Goal: Communication & Community: Answer question/provide support

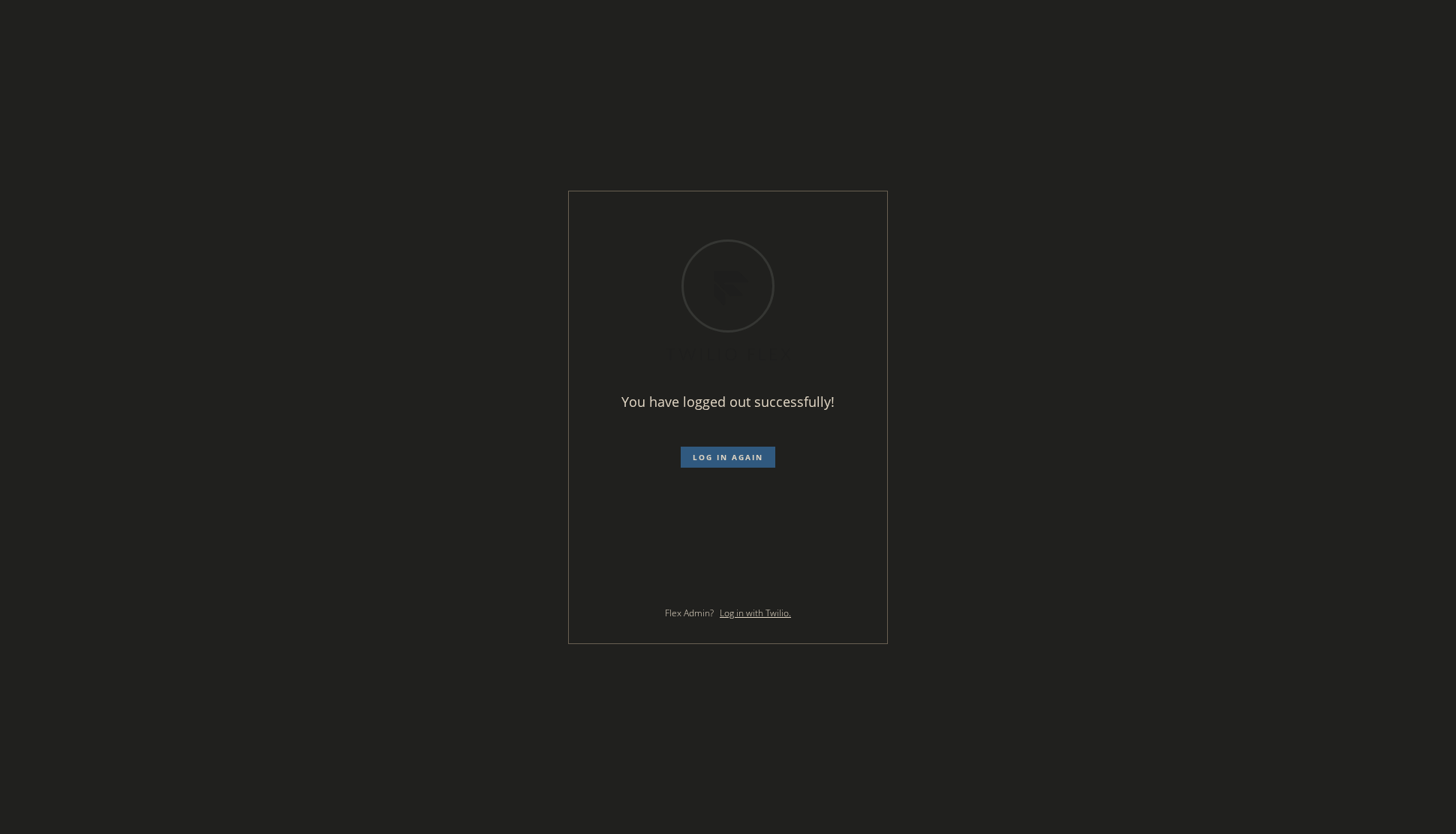
click at [55, 342] on div "You have logged out successfully! Log in again Flex Admin? Log in with Twilio." at bounding box center [728, 417] width 1456 height 834
click at [700, 455] on span "Log in again" at bounding box center [727, 456] width 70 height 10
click at [1167, 90] on div at bounding box center [728, 417] width 1456 height 834
click at [1120, 121] on div "Loading ..." at bounding box center [728, 417] width 1456 height 834
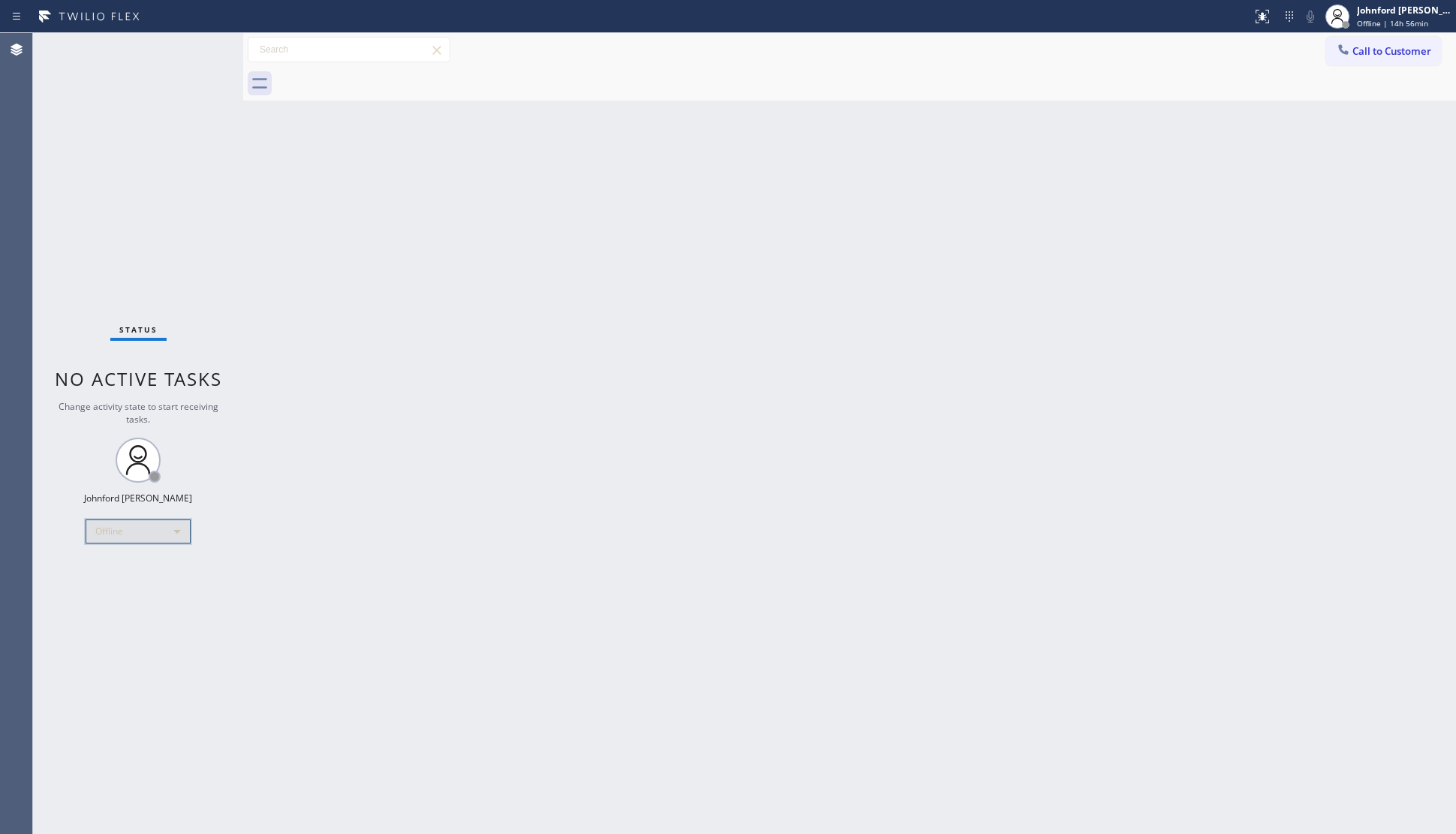
click at [128, 531] on div "Offline" at bounding box center [138, 532] width 105 height 24
click at [130, 593] on li "Unavailable" at bounding box center [136, 589] width 102 height 18
click at [1017, 560] on div "Back to Dashboard Change Sender ID Customers Technicians Select a contact Outbo…" at bounding box center [849, 433] width 1213 height 801
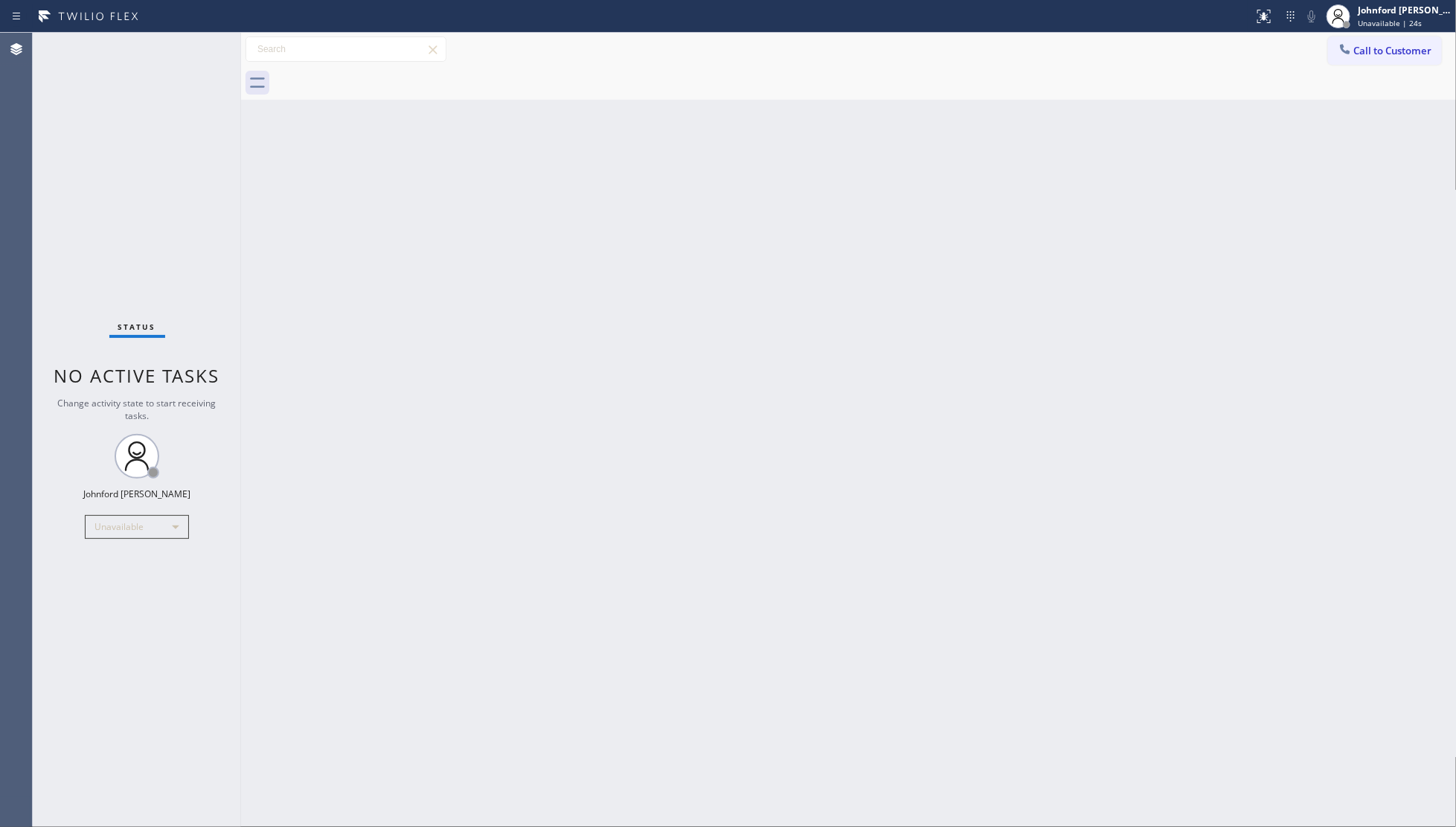
drag, startPoint x: 44, startPoint y: 259, endPoint x: 94, endPoint y: 168, distance: 103.8
click at [44, 259] on div "Status No active tasks Change activity state to start receiving tasks. [PERSON_…" at bounding box center [136, 429] width 209 height 795
click at [1362, 69] on div at bounding box center [865, 83] width 1184 height 33
click at [1340, 61] on button "Call to Customer" at bounding box center [1385, 50] width 114 height 29
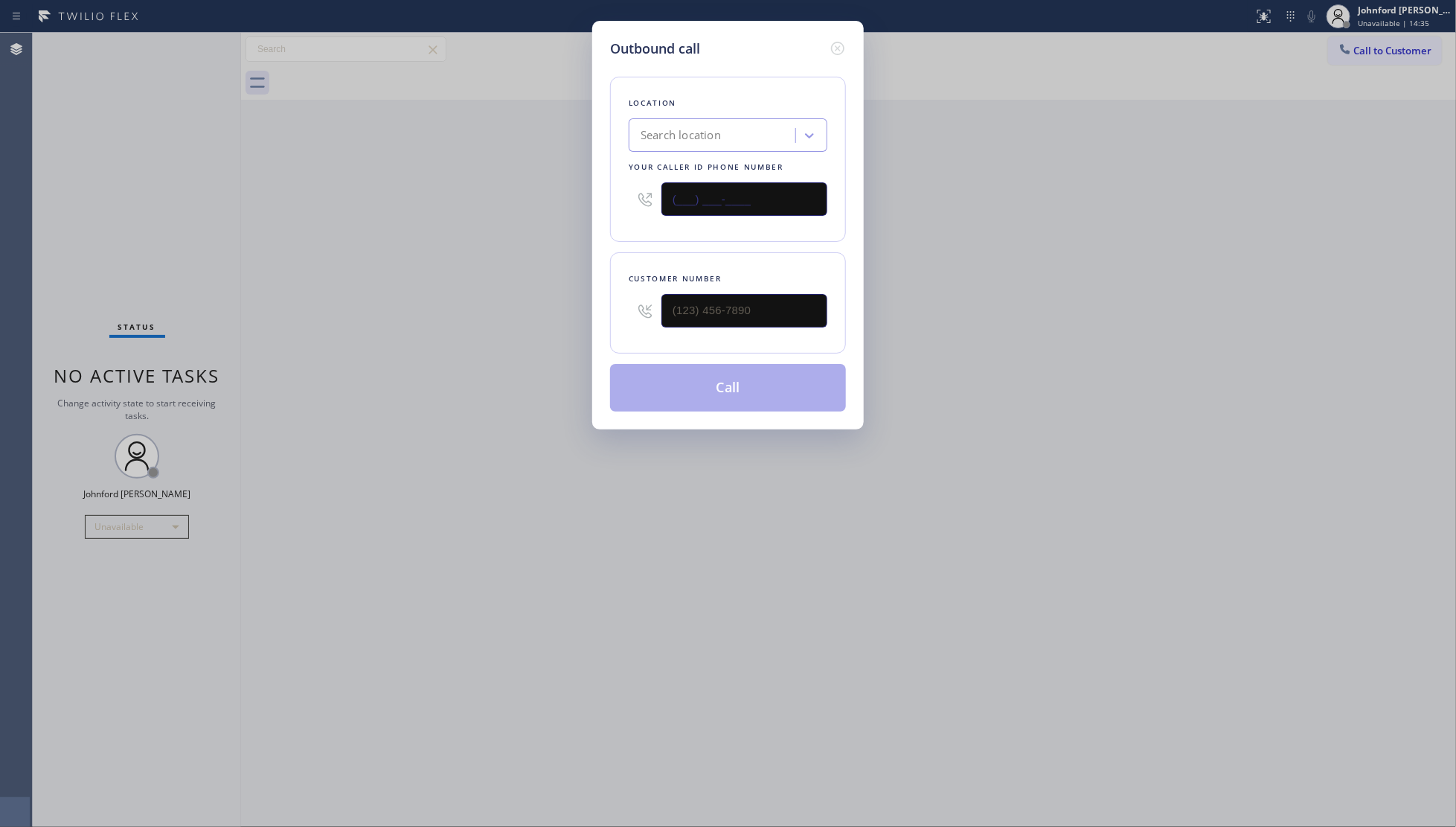
drag, startPoint x: 666, startPoint y: 195, endPoint x: 606, endPoint y: 206, distance: 61.0
click at [641, 195] on div "(___) ___-____" at bounding box center [728, 199] width 198 height 48
paste input "518) 241-5371"
type input "[PHONE_NUMBER]"
drag, startPoint x: 663, startPoint y: 312, endPoint x: 565, endPoint y: 309, distance: 98.0
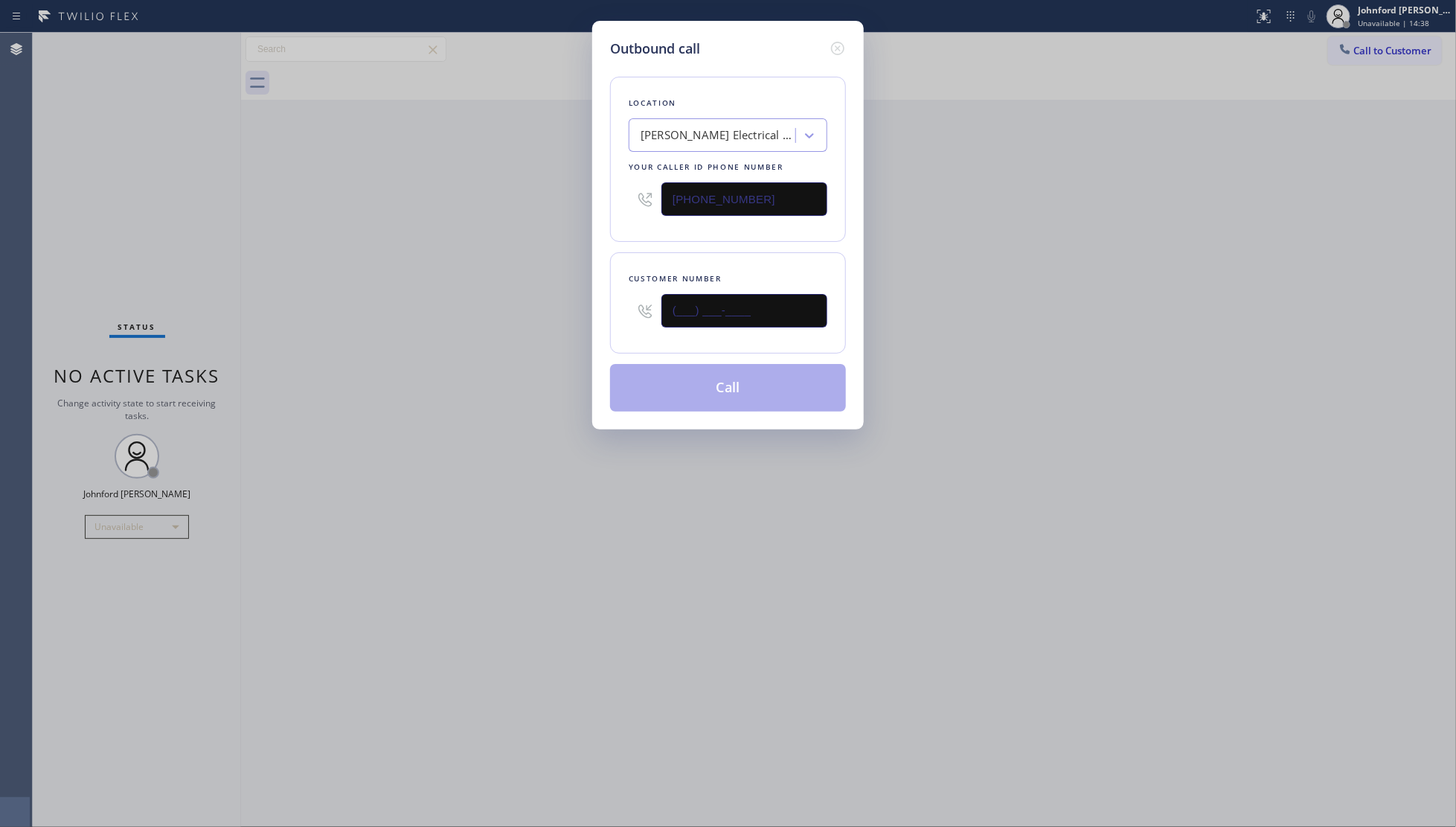
click at [578, 312] on div "Outbound call Location [PERSON_NAME] Electrical Service and Repair Your caller …" at bounding box center [728, 414] width 1456 height 827
paste input "413) 239-2906"
type input "[PHONE_NUMBER]"
click at [528, 301] on div "Outbound call Location [PERSON_NAME] Electrical Service and Repair Your caller …" at bounding box center [728, 414] width 1456 height 827
click at [698, 396] on button "Call" at bounding box center [728, 388] width 236 height 47
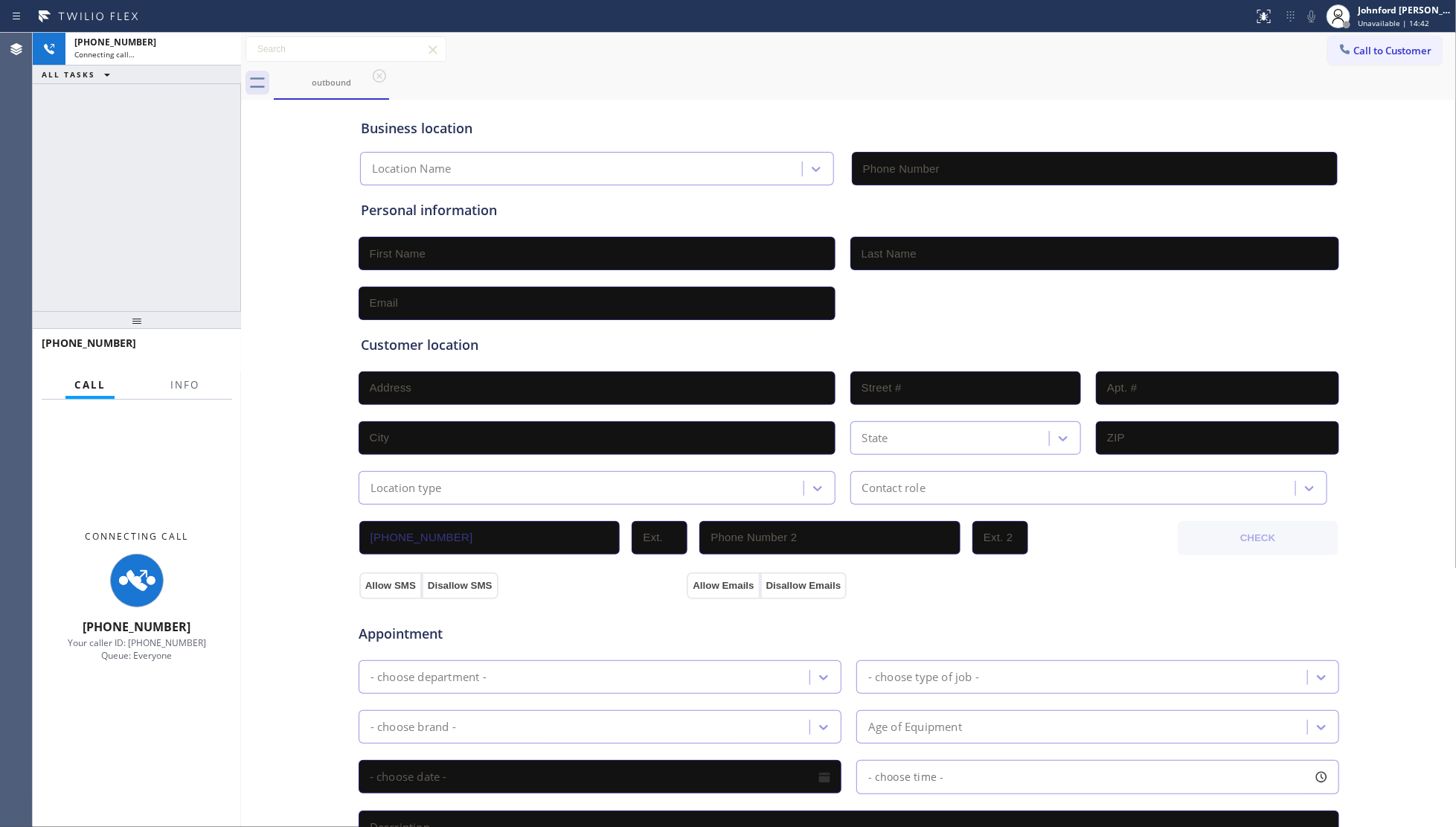
type input "[PHONE_NUMBER]"
click at [85, 216] on div "[PHONE_NUMBER] Connecting call… ALL TASKS ALL TASKS ACTIVE TASKS TASKS IN WRAP …" at bounding box center [136, 172] width 209 height 278
click at [196, 384] on button "Info" at bounding box center [184, 385] width 47 height 29
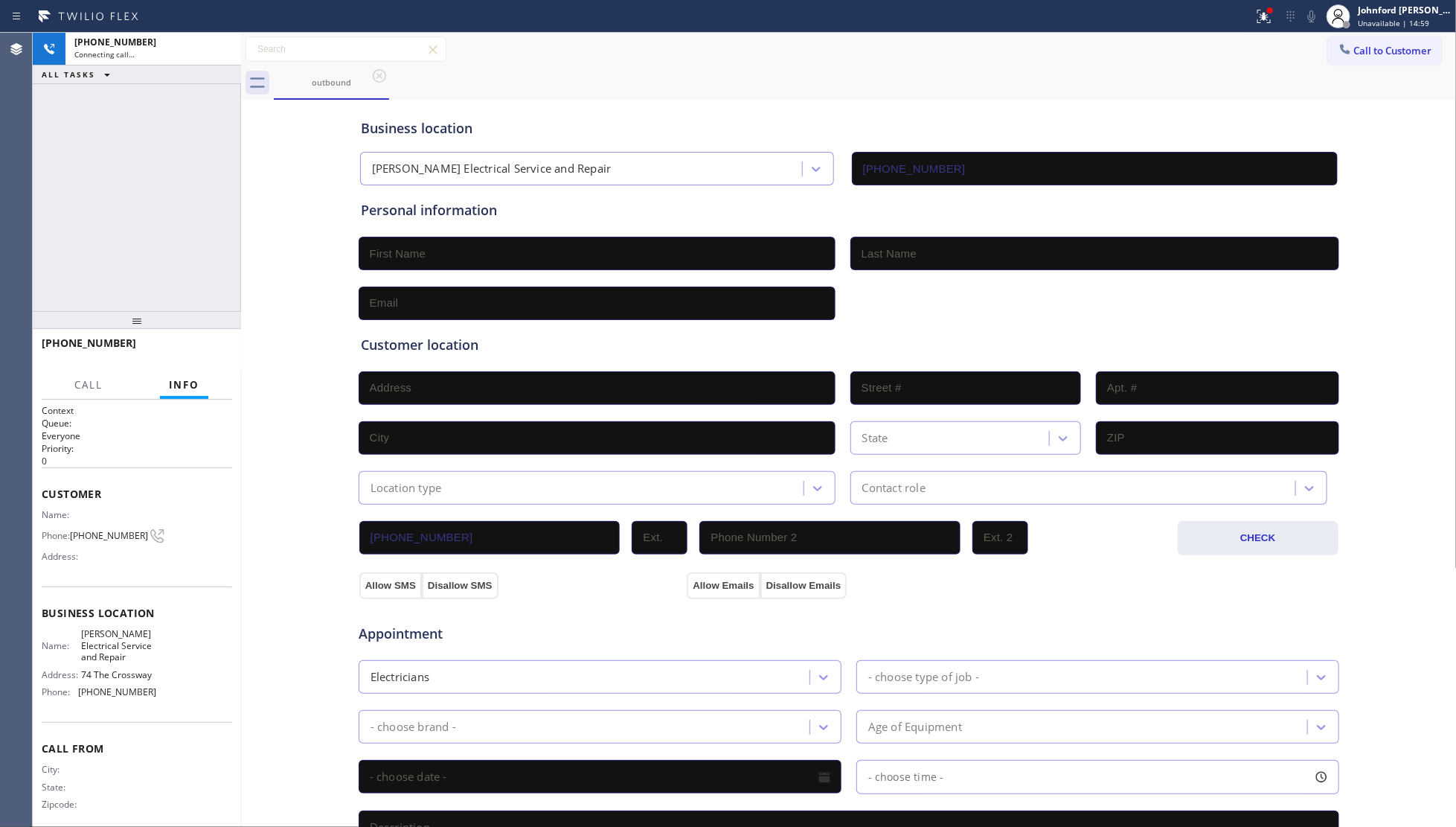
drag, startPoint x: 153, startPoint y: 316, endPoint x: 123, endPoint y: 122, distance: 196.3
click at [123, 122] on div "[PHONE_NUMBER] Connecting call… ALL TASKS ALL TASKS ACTIVE TASKS TASKS IN WRAP …" at bounding box center [136, 429] width 209 height 795
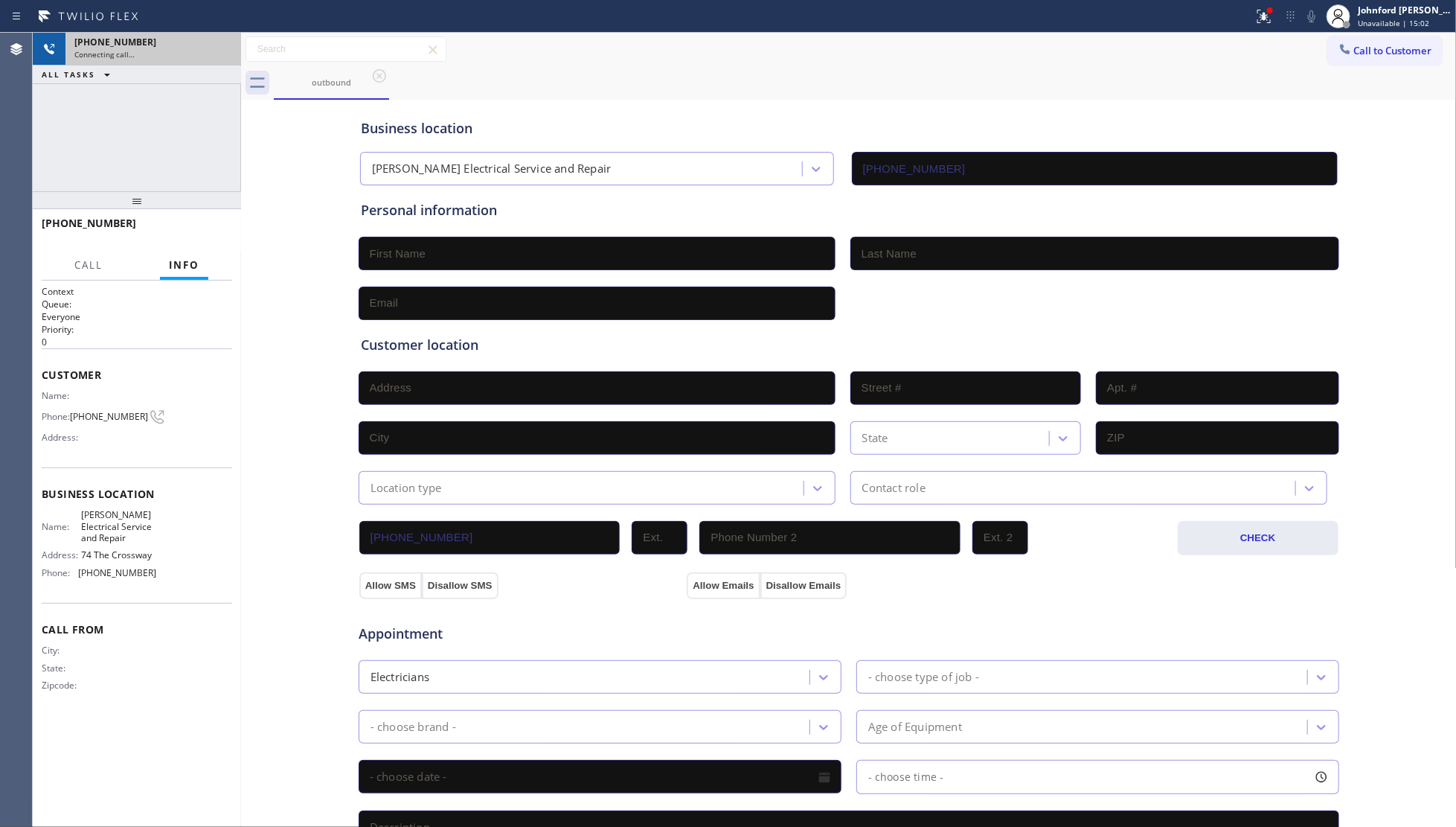
click at [175, 46] on div "[PHONE_NUMBER]" at bounding box center [153, 43] width 158 height 13
click at [1386, 13] on div "Johnford [PERSON_NAME]" at bounding box center [1404, 10] width 94 height 13
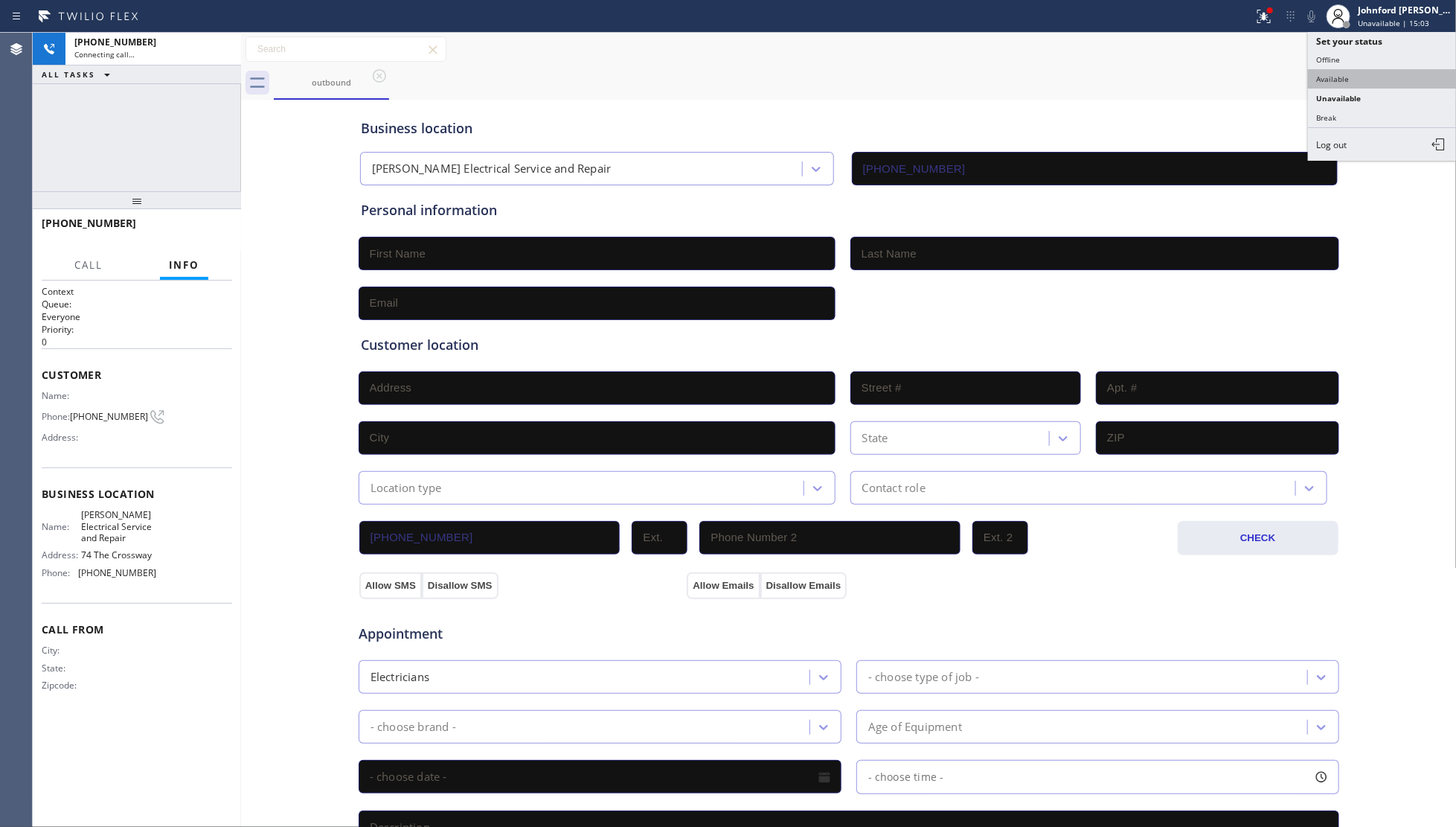
click at [1374, 80] on button "Available" at bounding box center [1383, 79] width 149 height 19
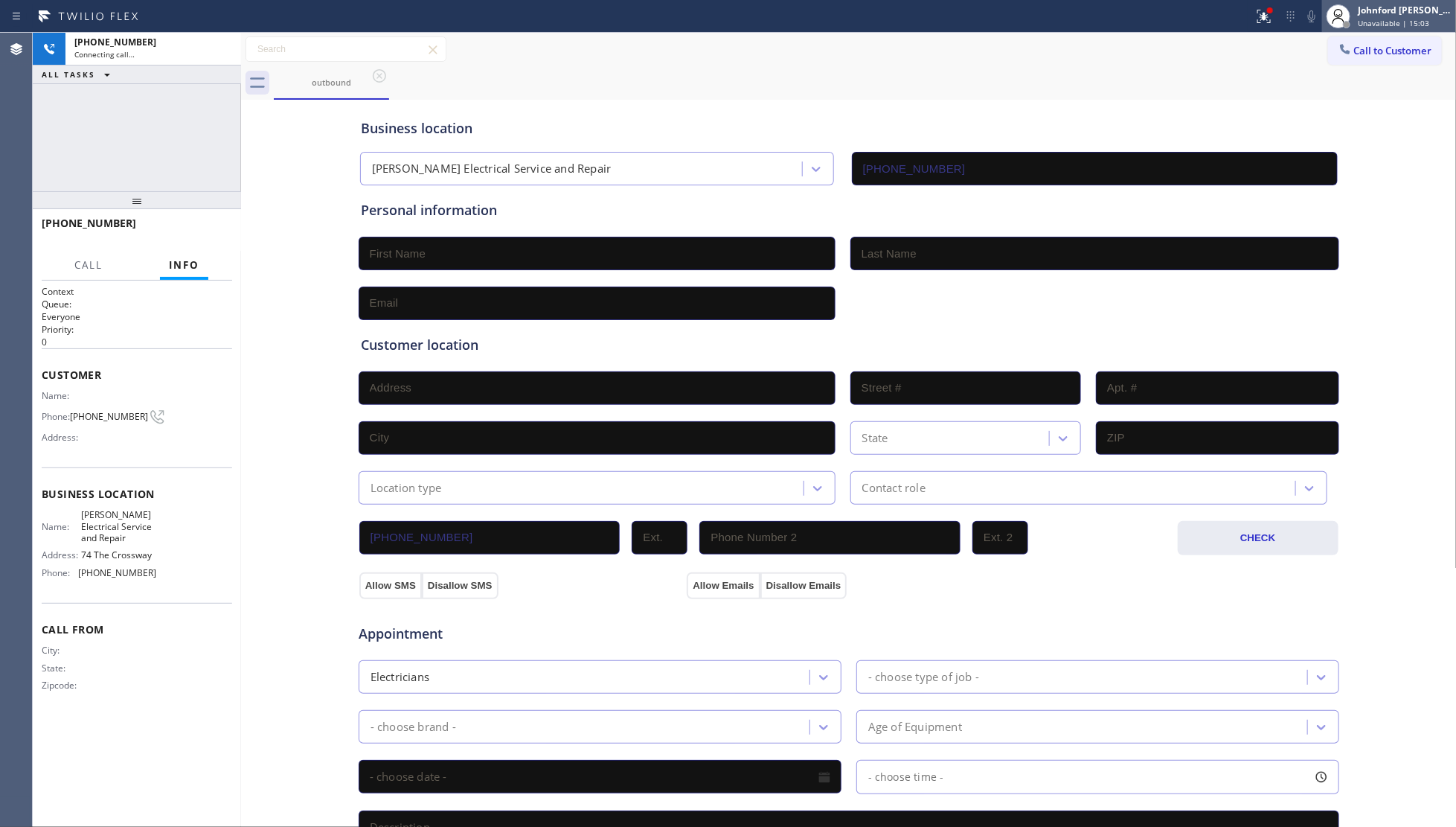
click at [1371, 13] on div "Johnford [PERSON_NAME]" at bounding box center [1404, 10] width 94 height 13
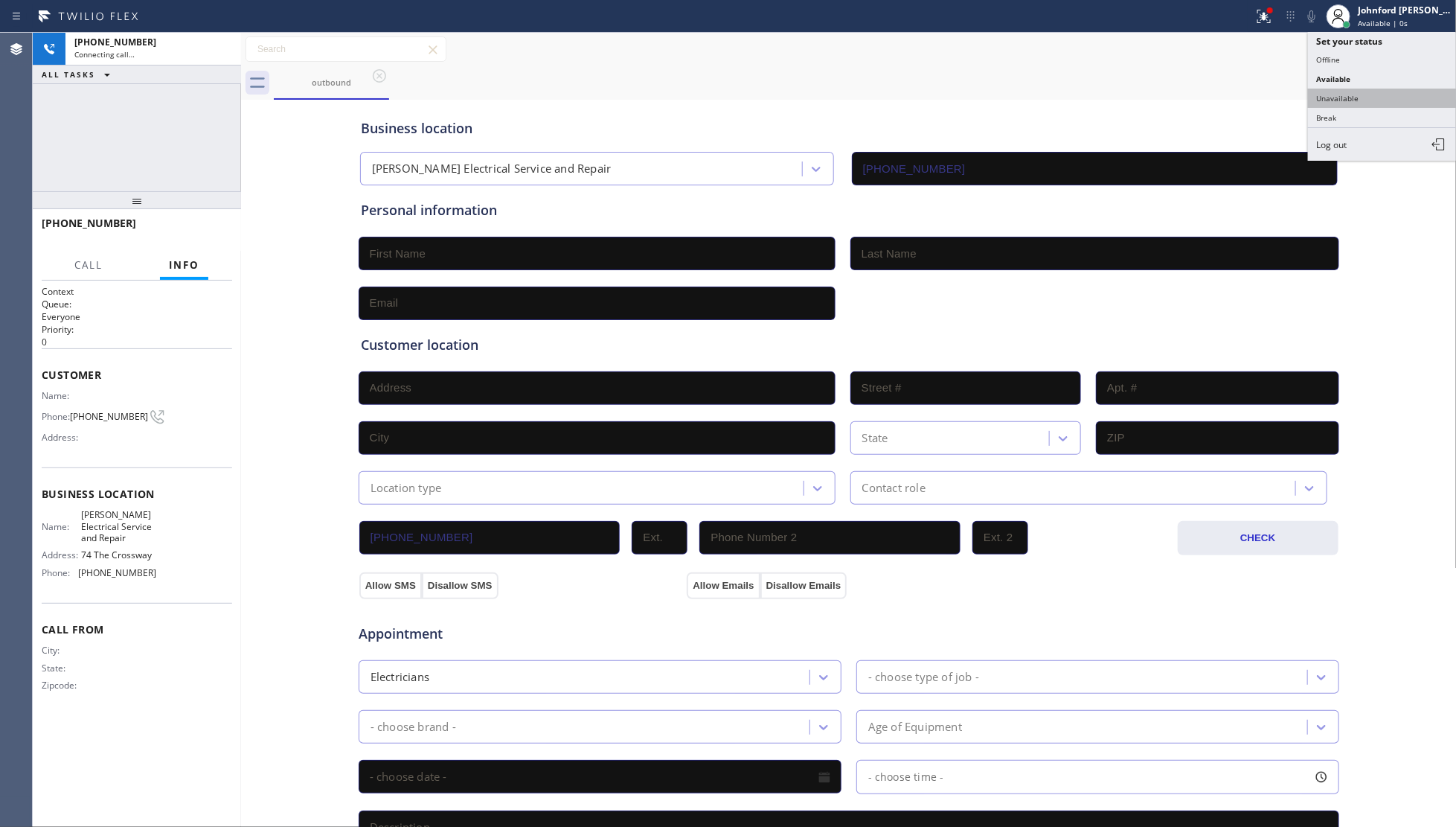
click at [1365, 95] on button "Unavailable" at bounding box center [1383, 98] width 149 height 19
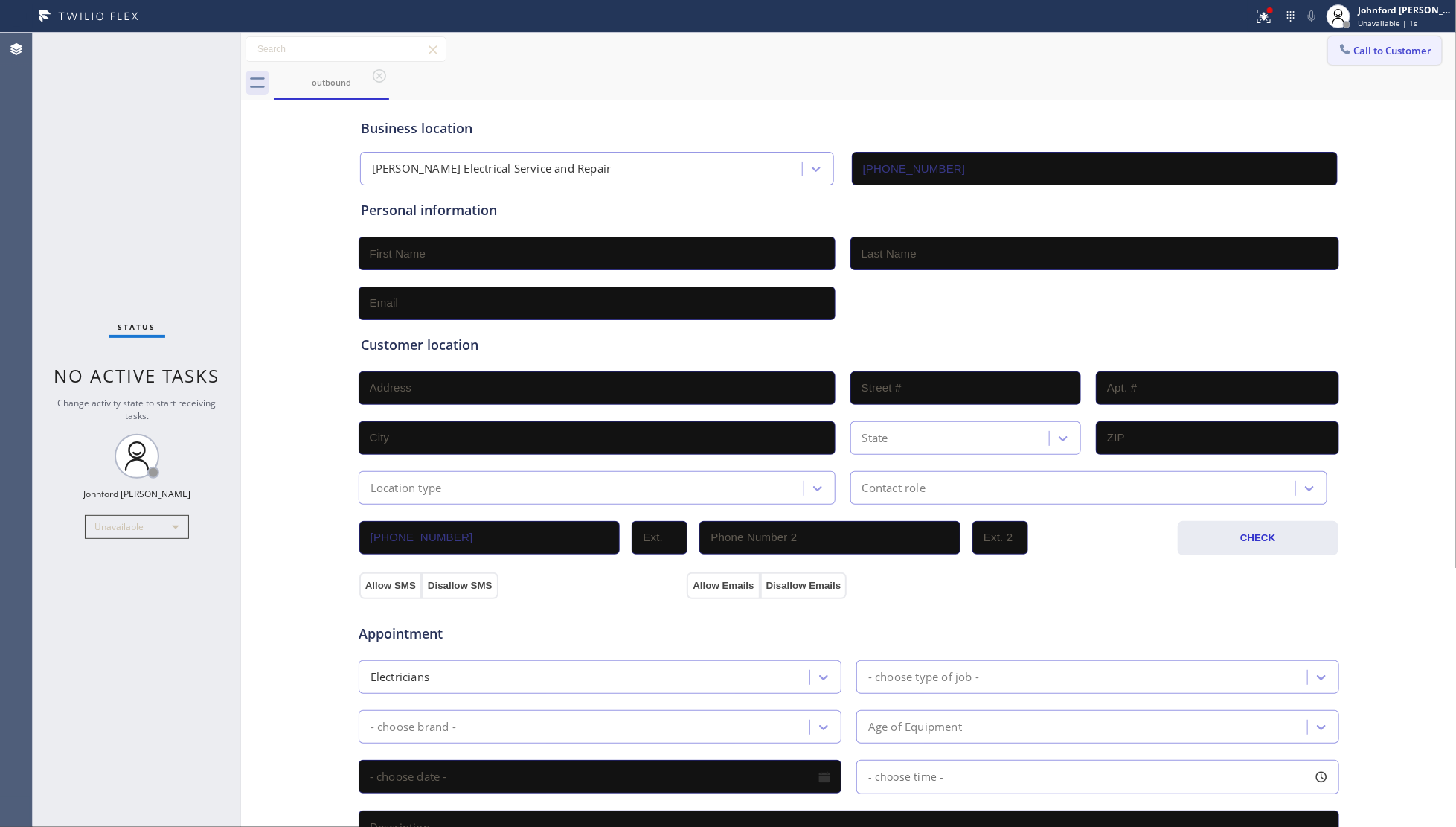
click at [1412, 53] on button "Call to Customer" at bounding box center [1385, 50] width 114 height 29
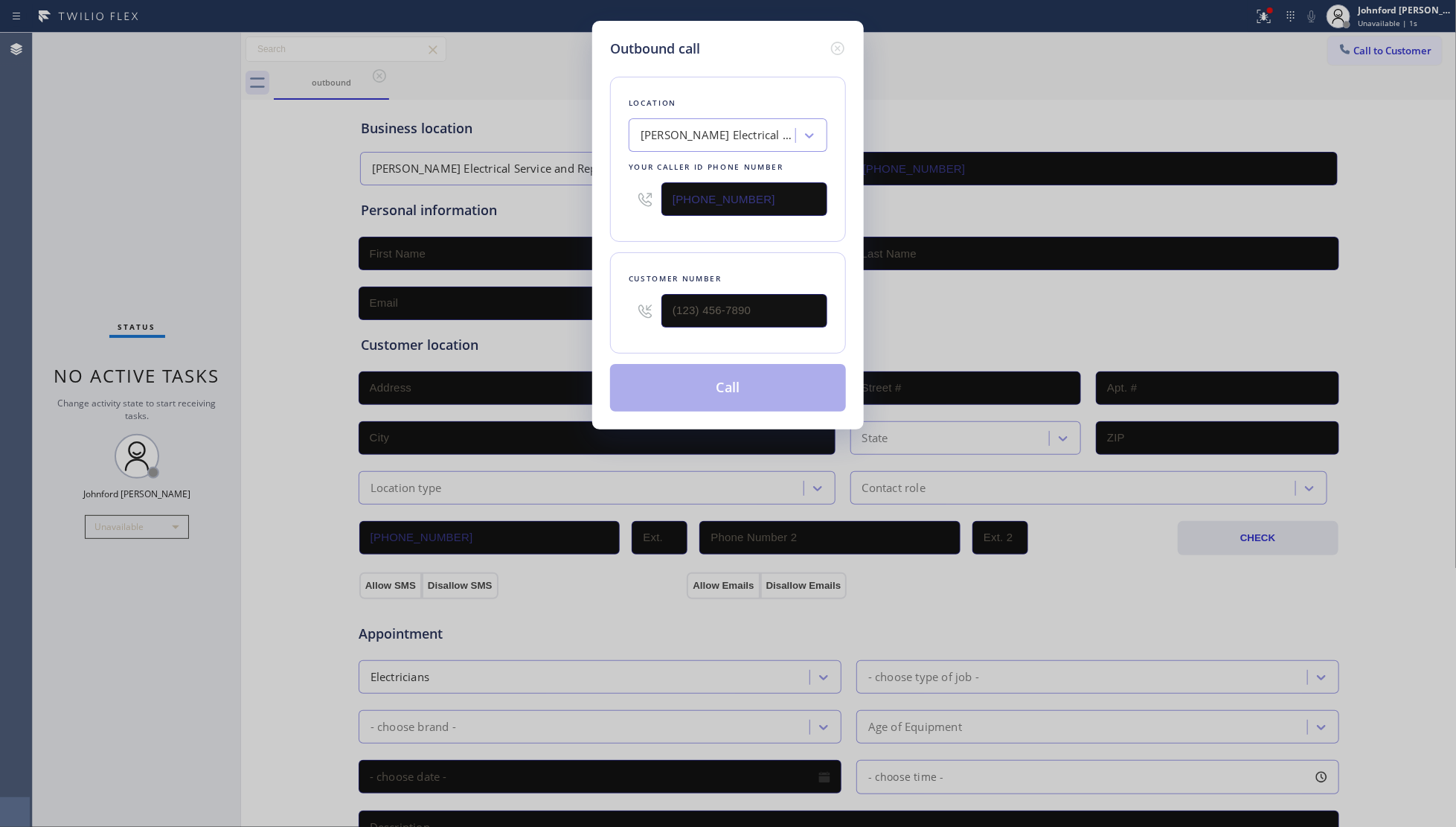
drag, startPoint x: 763, startPoint y: 286, endPoint x: 574, endPoint y: 304, distance: 189.9
click at [574, 304] on div "Outbound call Location [PERSON_NAME] Electrical Service and Repair Your caller …" at bounding box center [728, 414] width 1456 height 827
click at [779, 287] on div at bounding box center [744, 311] width 166 height 48
paste input "413) 239-2906"
drag, startPoint x: 766, startPoint y: 289, endPoint x: 645, endPoint y: 299, distance: 121.4
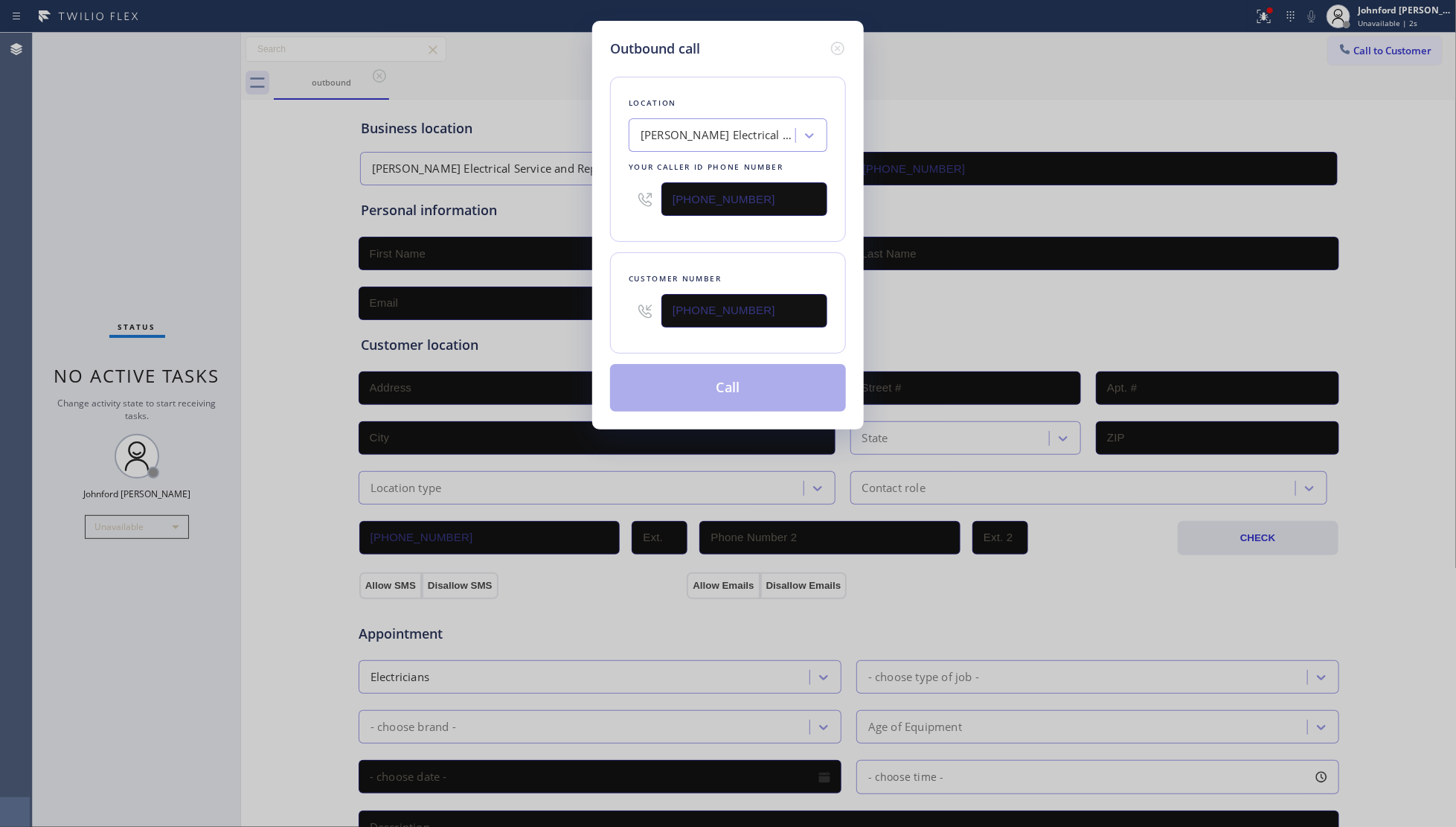
click at [633, 302] on div "[PHONE_NUMBER]" at bounding box center [728, 311] width 198 height 48
type input "[PHONE_NUMBER]"
drag, startPoint x: 690, startPoint y: 242, endPoint x: 705, endPoint y: 277, distance: 38.1
click at [690, 240] on div "Location [PERSON_NAME] Electrical Service and Repair Your caller id phone numbe…" at bounding box center [728, 235] width 236 height 353
click at [716, 365] on button "Call" at bounding box center [728, 388] width 236 height 47
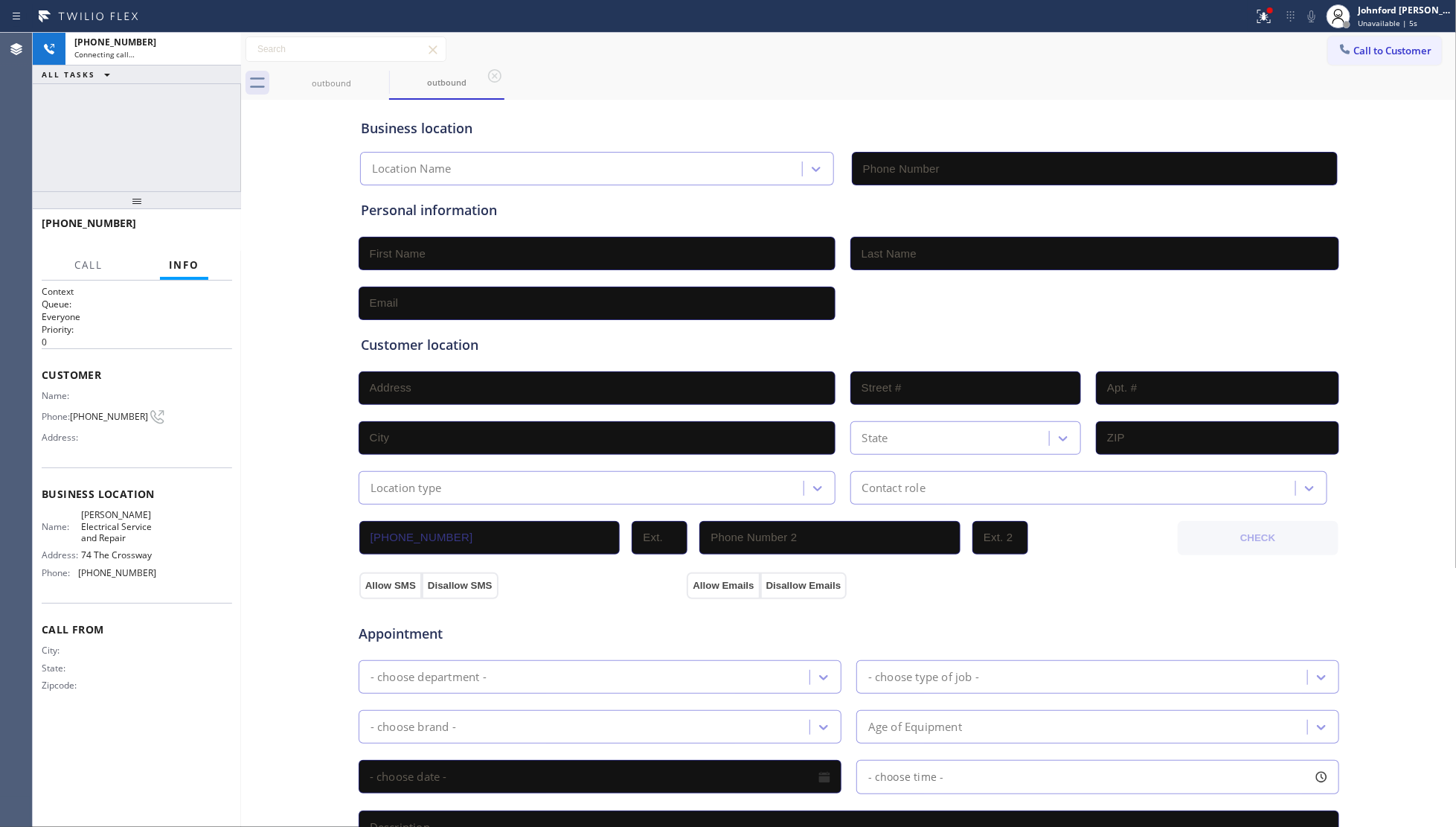
type input "[PHONE_NUMBER]"
drag, startPoint x: 765, startPoint y: 72, endPoint x: 802, endPoint y: 70, distance: 37.1
click at [785, 71] on div "outbound outbound" at bounding box center [865, 83] width 1184 height 33
click at [1338, 51] on icon at bounding box center [1346, 49] width 15 height 15
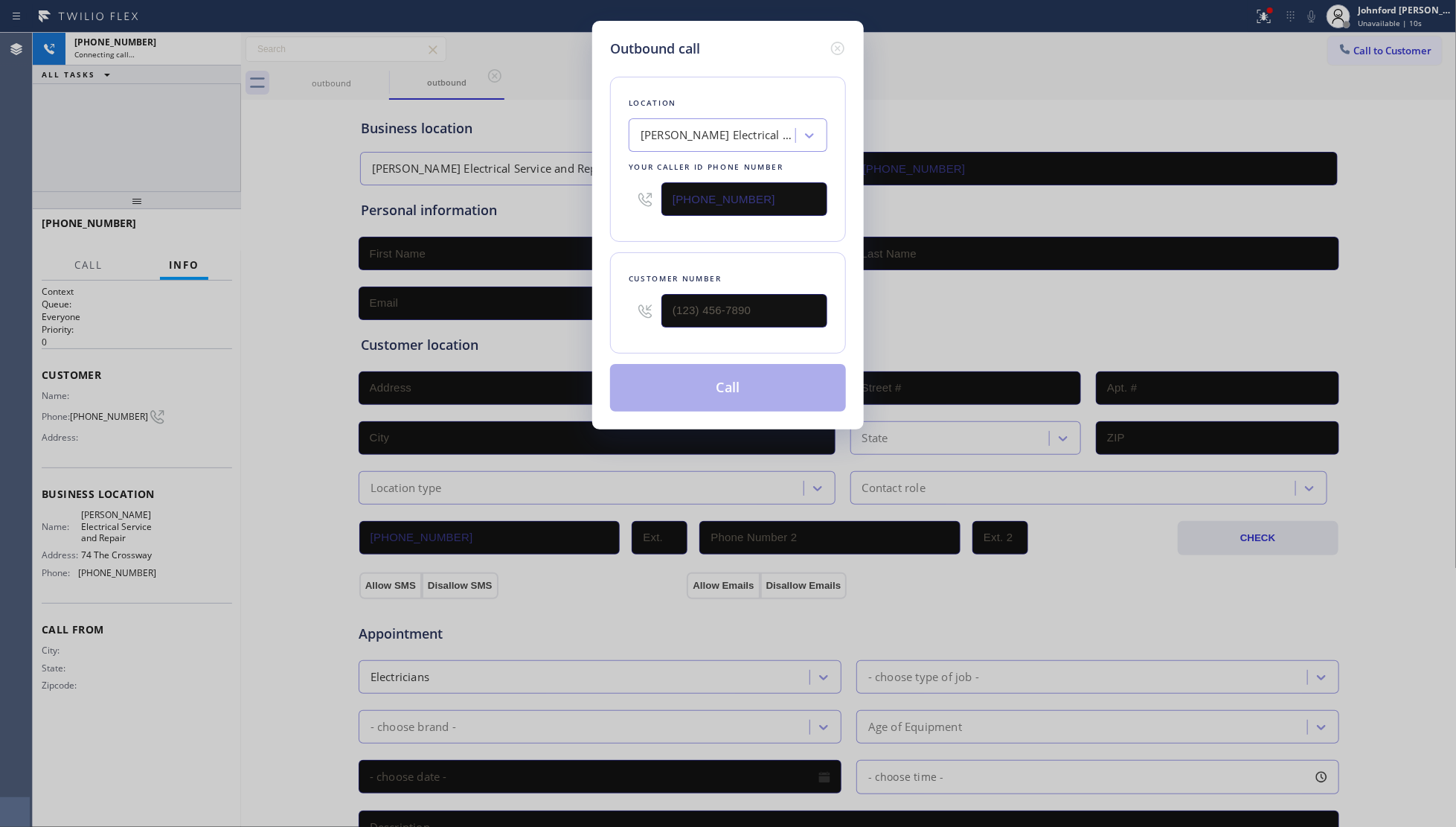
drag, startPoint x: 789, startPoint y: 187, endPoint x: 508, endPoint y: 210, distance: 281.9
click at [532, 210] on div "Outbound call Location [PERSON_NAME] Electrical Service and Repair Your caller …" at bounding box center [728, 414] width 1456 height 827
paste input "917) 540-0256"
type input "[PHONE_NUMBER]"
click at [844, 40] on icon at bounding box center [837, 48] width 18 height 18
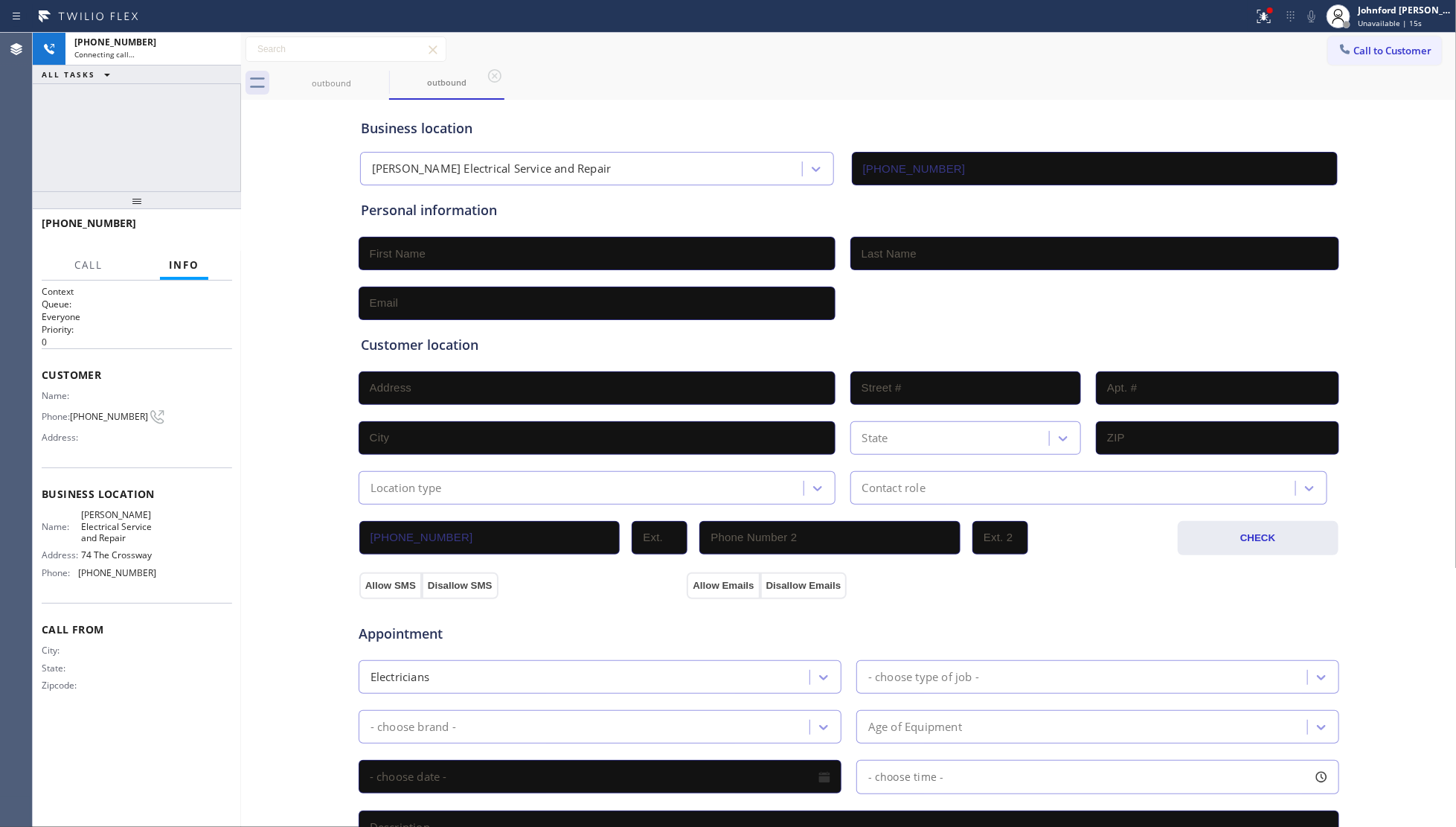
click at [602, 92] on div "outbound outbound" at bounding box center [865, 83] width 1184 height 33
click at [39, 157] on div "[PHONE_NUMBER] Live | 00:01 ALL TASKS ALL TASKS ACTIVE TASKS TASKS IN WRAP UP" at bounding box center [136, 111] width 209 height 159
click at [179, 239] on button "HANG UP" at bounding box center [197, 230] width 70 height 20
drag, startPoint x: 1377, startPoint y: 49, endPoint x: 1260, endPoint y: 108, distance: 131.0
click at [1375, 48] on span "Call to Customer" at bounding box center [1393, 50] width 78 height 13
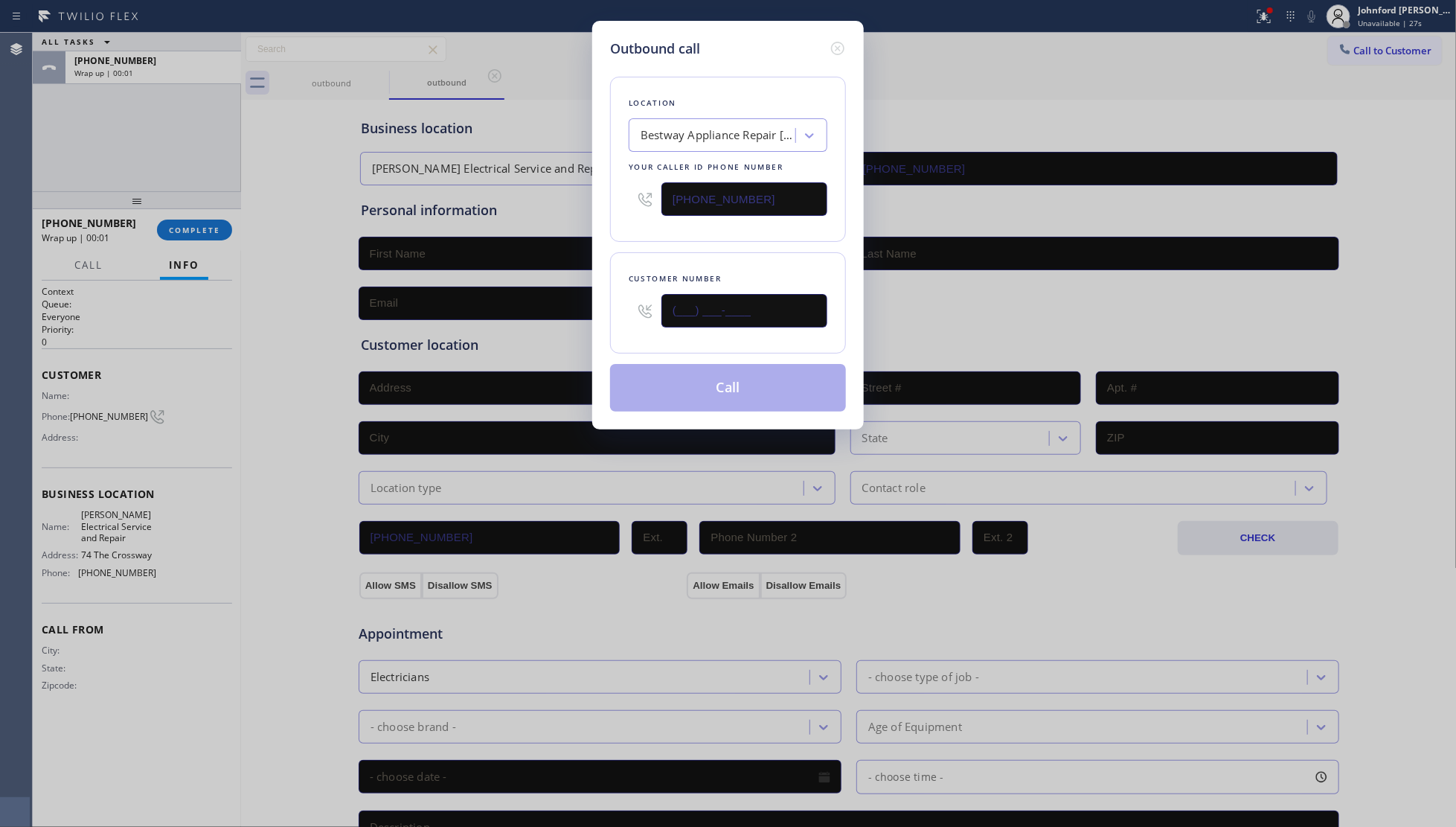
drag, startPoint x: 724, startPoint y: 311, endPoint x: 584, endPoint y: 315, distance: 140.1
click at [586, 315] on div "Outbound call Location Bestway Appliance Repair [GEOGRAPHIC_DATA] Your caller i…" at bounding box center [728, 414] width 1456 height 827
paste input "917) 725-3487"
type input "[PHONE_NUMBER]"
click at [757, 229] on div "Location Bestway Appliance Repair [GEOGRAPHIC_DATA] Your caller id phone number…" at bounding box center [728, 159] width 236 height 165
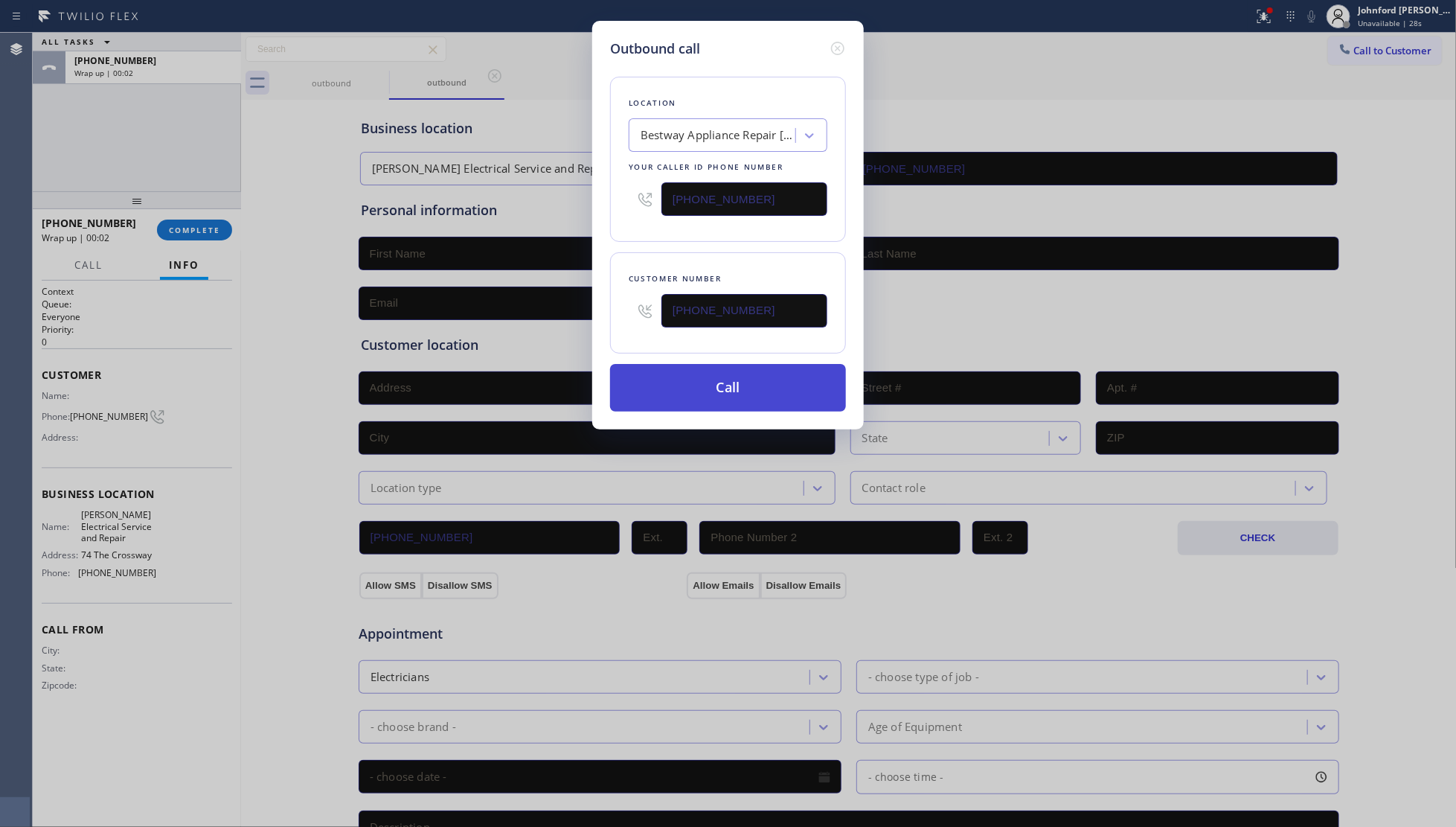
click at [750, 391] on button "Call" at bounding box center [728, 388] width 236 height 47
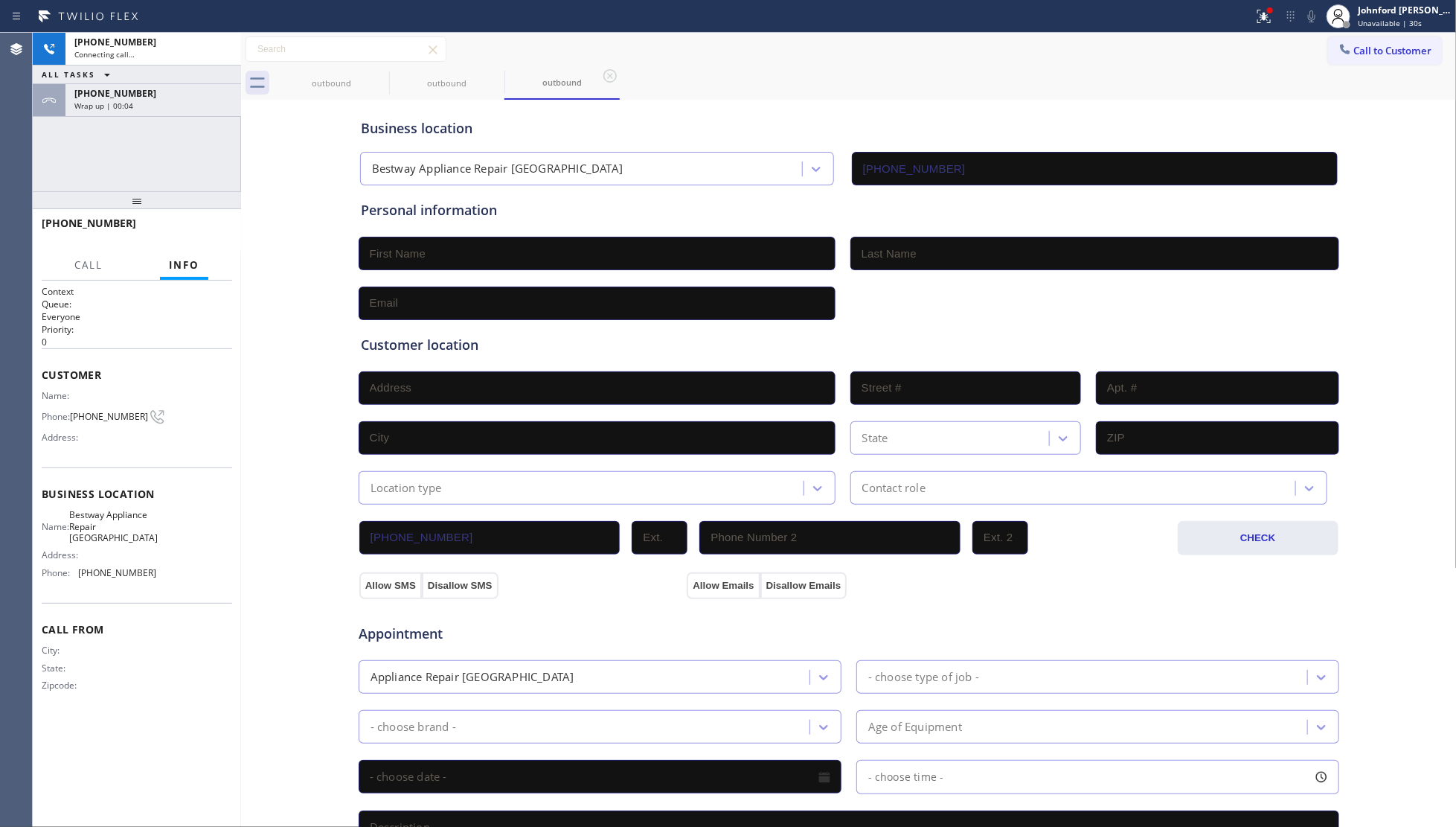
type input "[PHONE_NUMBER]"
click at [74, 95] on span "[PHONE_NUMBER]" at bounding box center [115, 94] width 82 height 13
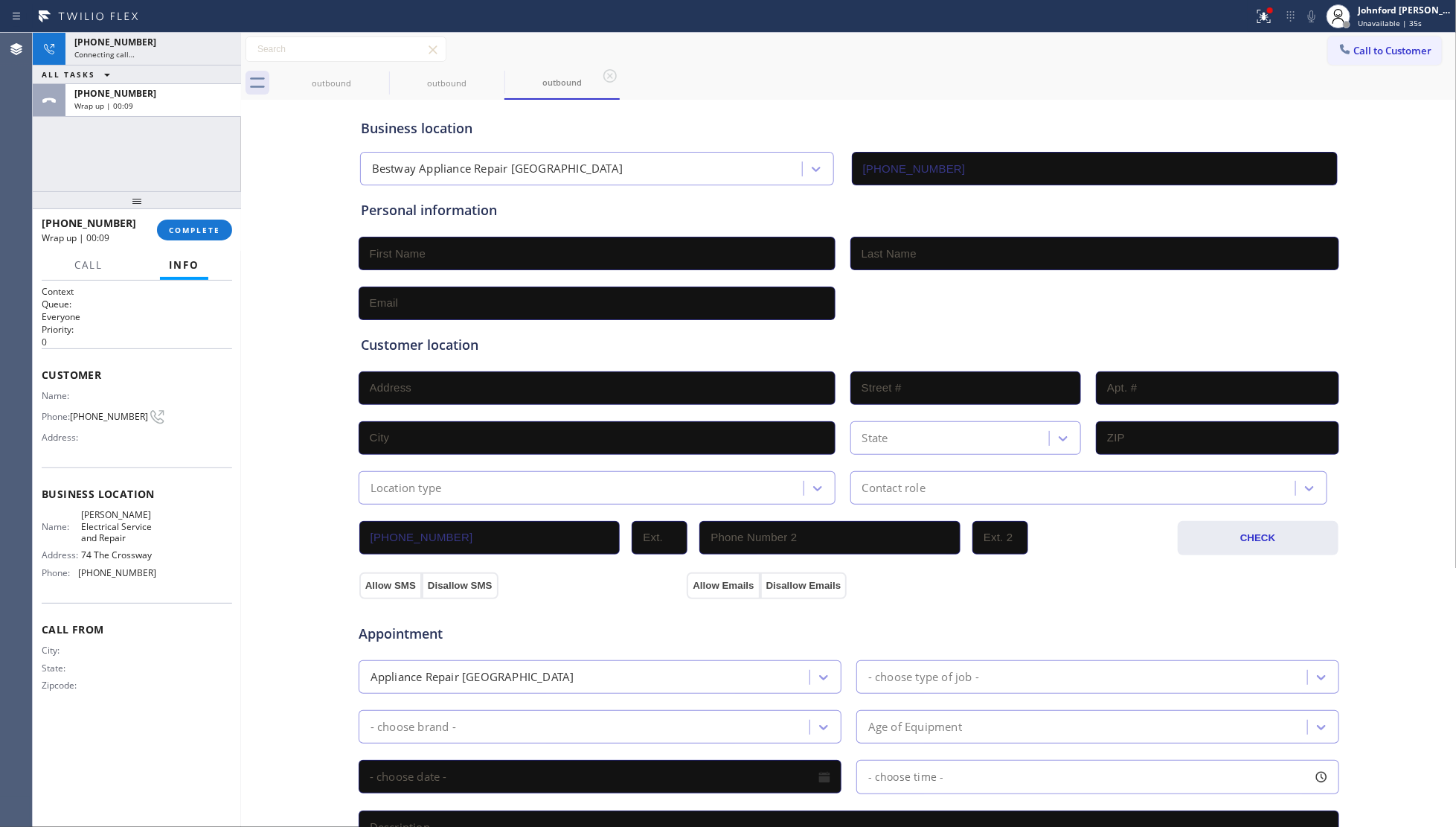
click at [214, 244] on div "[PHONE_NUMBER] Wrap up | 00:09 COMPLETE" at bounding box center [137, 230] width 191 height 39
click at [206, 235] on span "COMPLETE" at bounding box center [194, 229] width 51 height 10
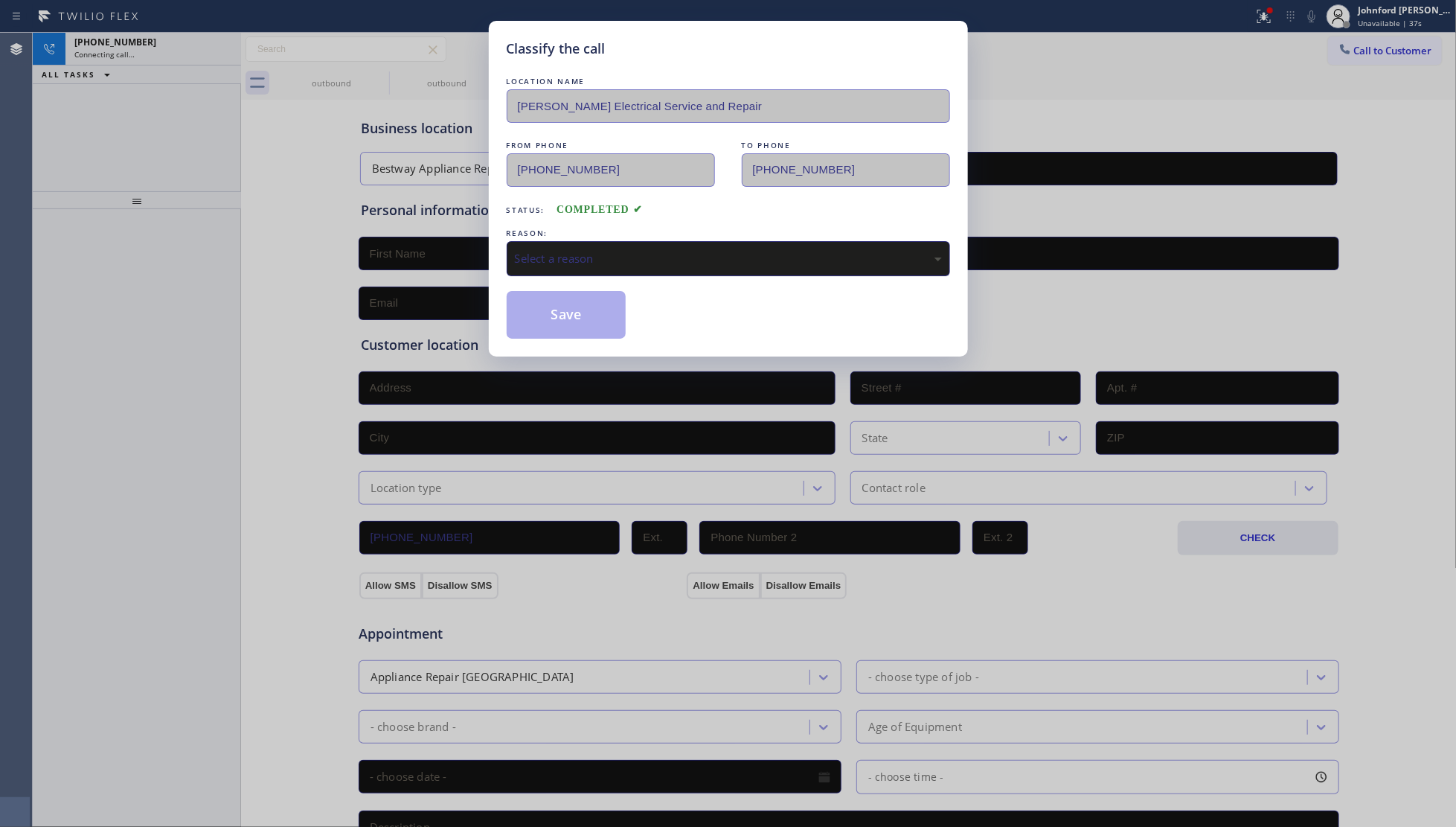
click at [547, 255] on div "Select a reason" at bounding box center [728, 259] width 427 height 17
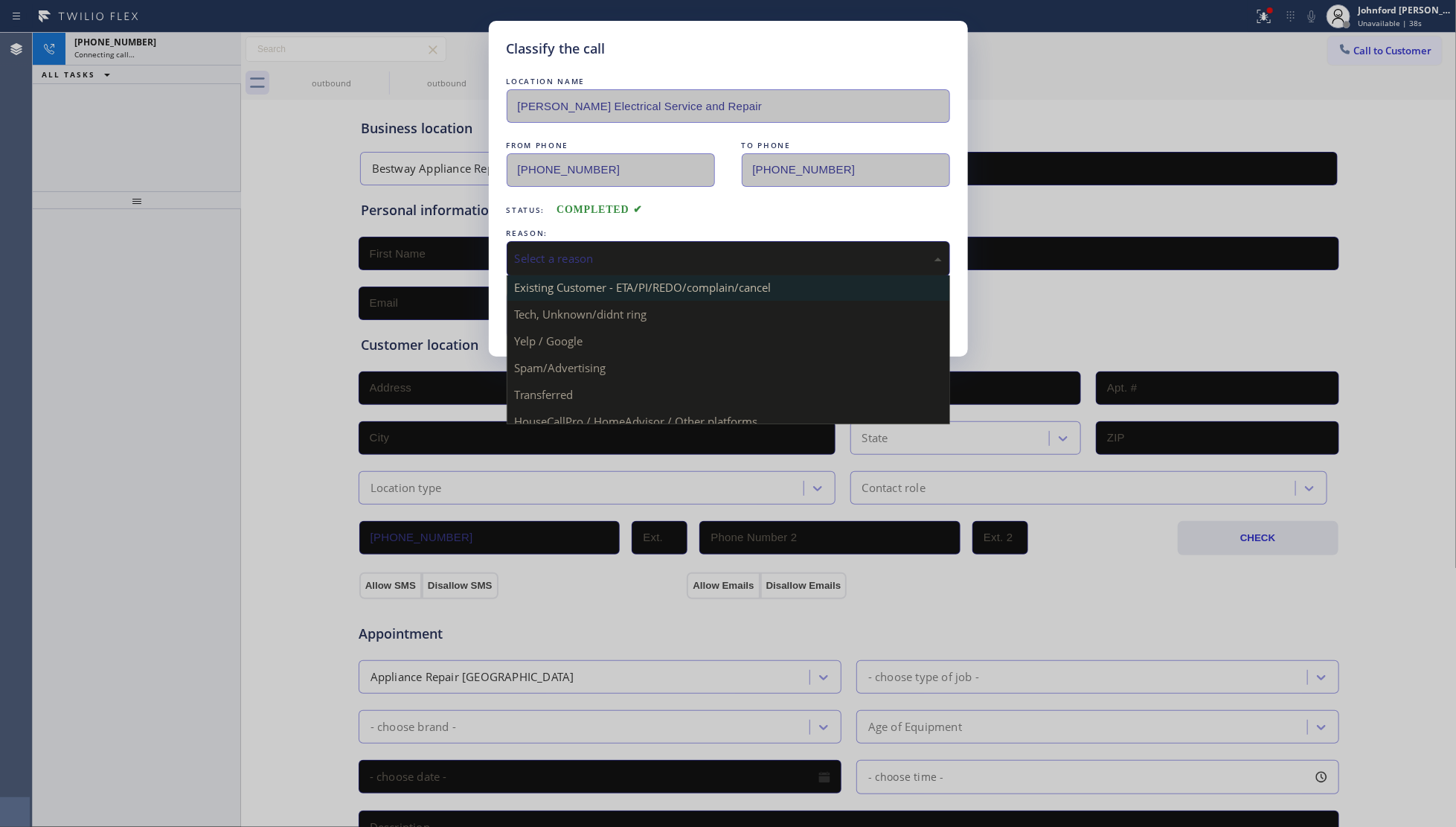
scroll to position [102, 0]
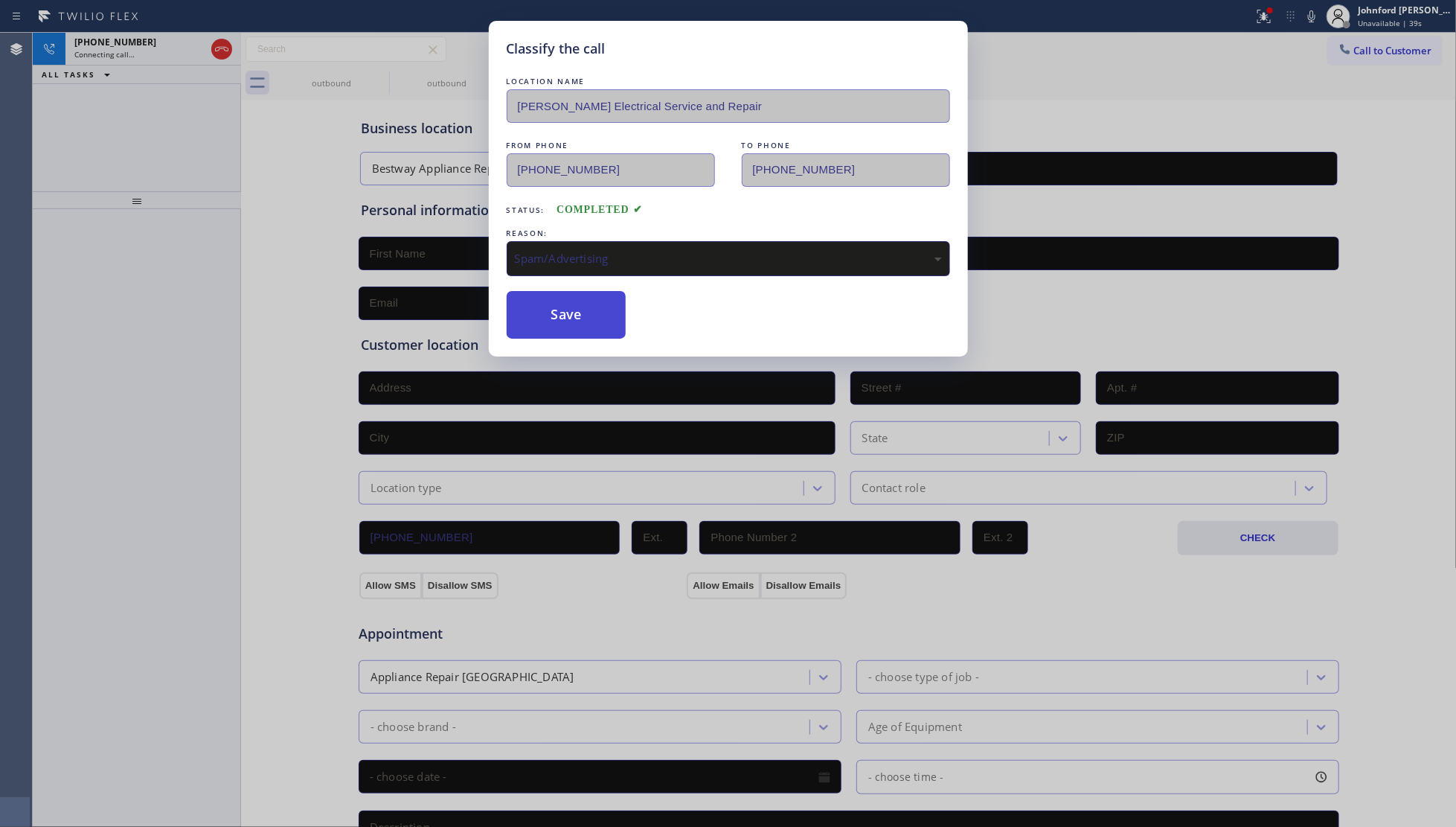
click at [581, 324] on button "Save" at bounding box center [566, 314] width 120 height 47
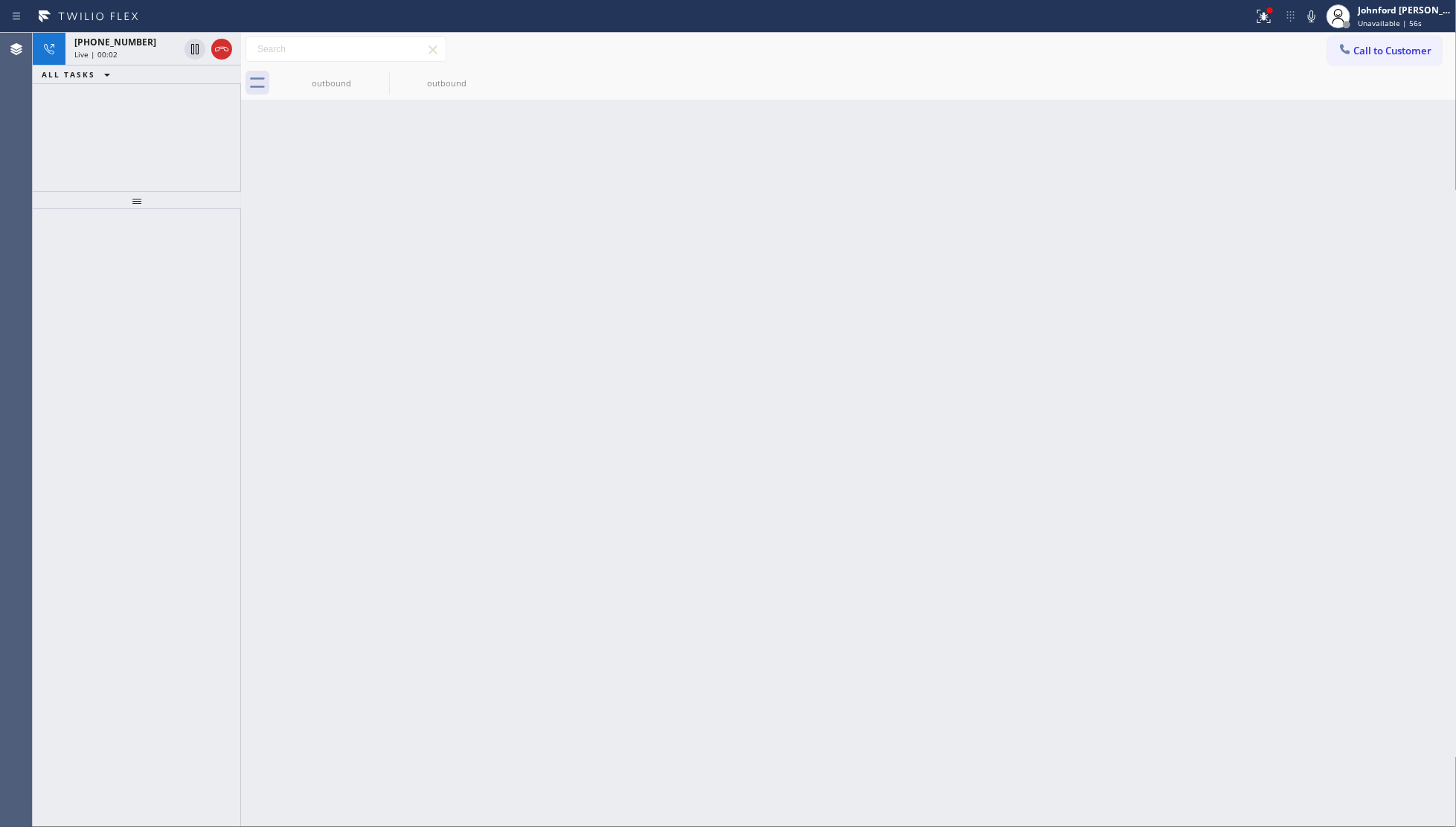
click at [42, 438] on div at bounding box center [136, 518] width 209 height 617
click at [211, 48] on div at bounding box center [222, 48] width 20 height 18
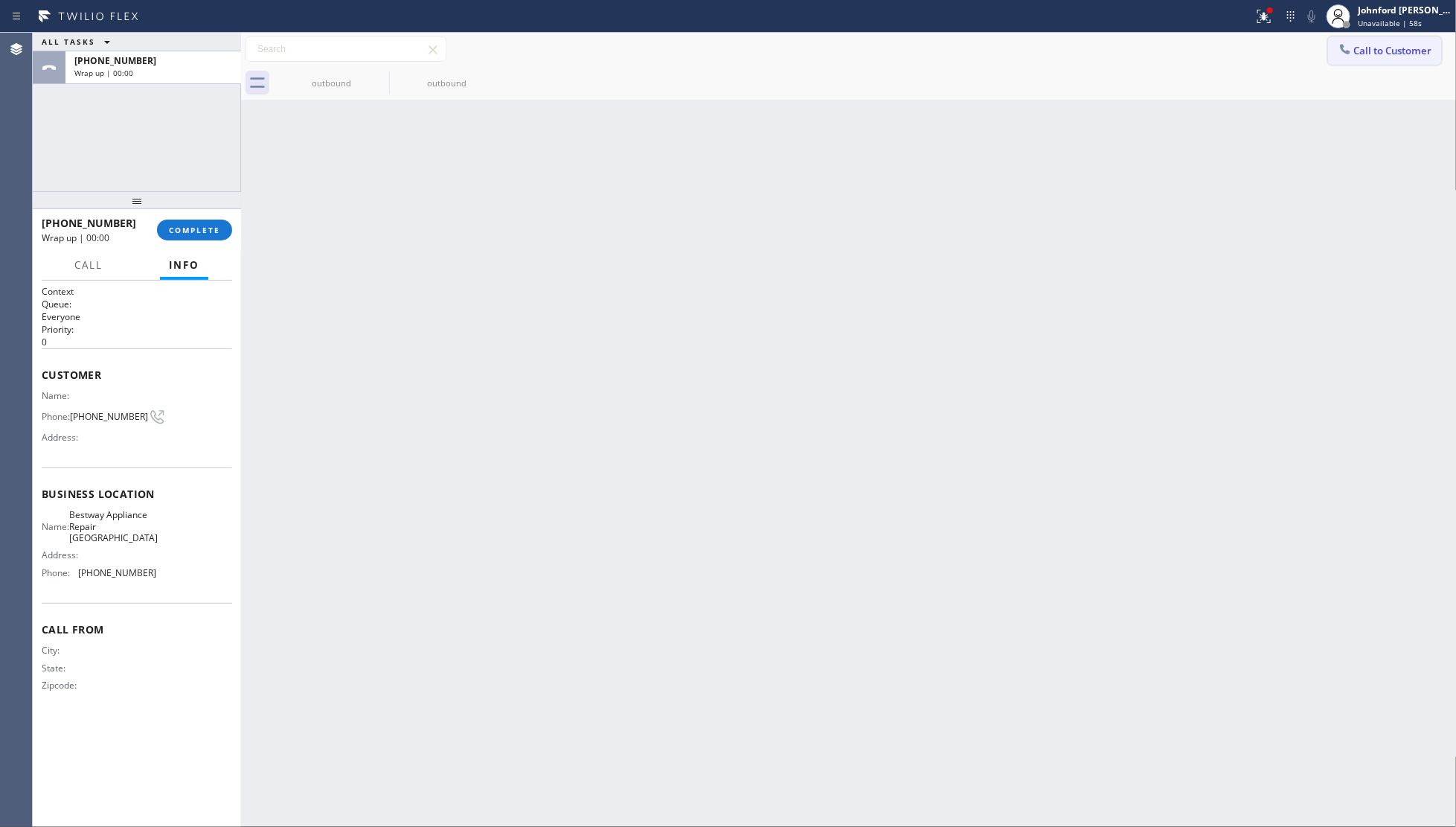
click at [1366, 49] on span "Call to Customer" at bounding box center [1393, 50] width 78 height 13
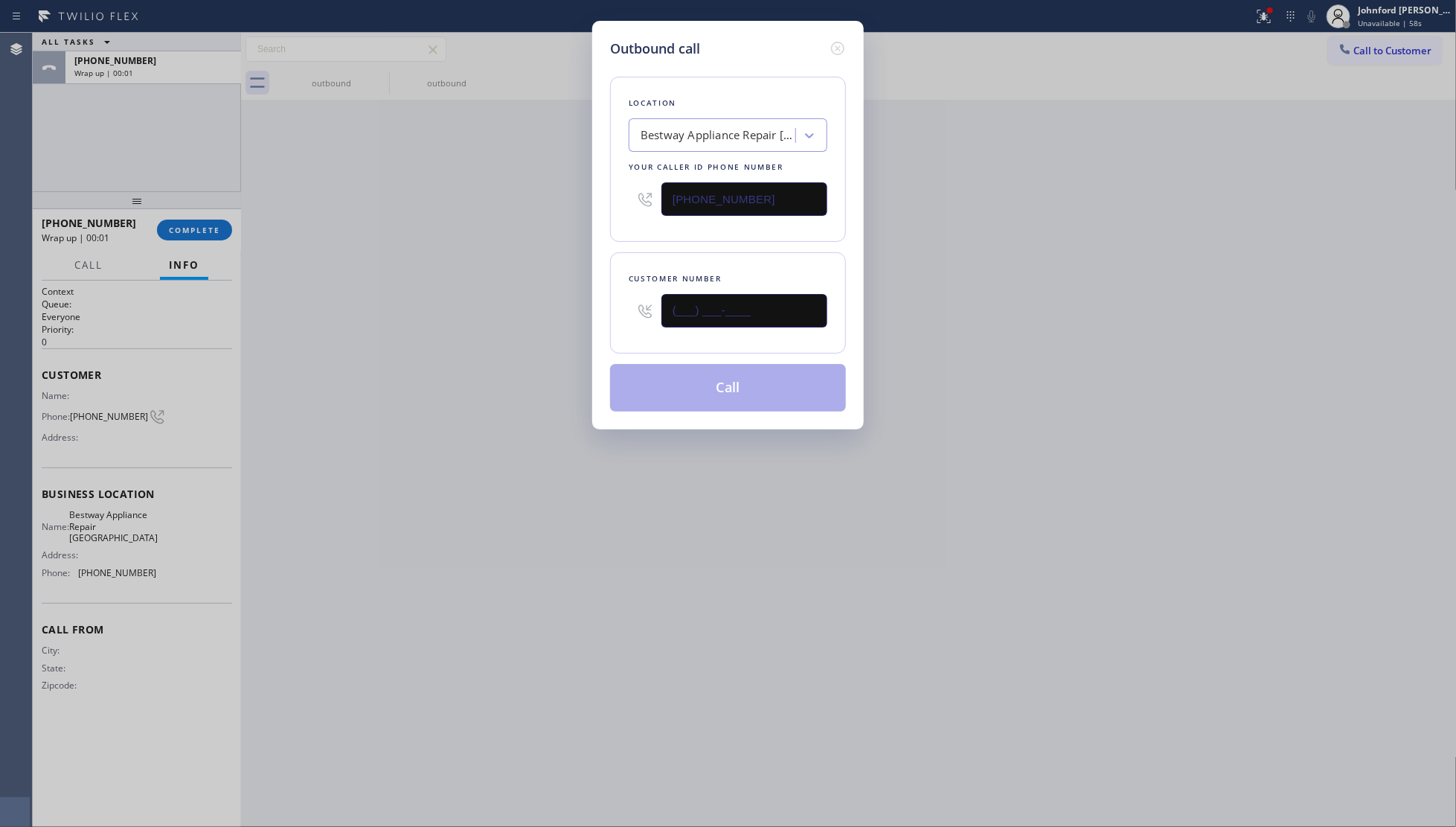
drag, startPoint x: 697, startPoint y: 315, endPoint x: 575, endPoint y: 315, distance: 122.0
click at [575, 315] on div "Outbound call Location Bestway Appliance Repair [GEOGRAPHIC_DATA] Your caller i…" at bounding box center [728, 414] width 1456 height 827
paste input "917) 725-3487"
type input "[PHONE_NUMBER]"
click at [417, 329] on div "Outbound call Location Bestway Appliance Repair [GEOGRAPHIC_DATA] Your caller i…" at bounding box center [728, 414] width 1456 height 827
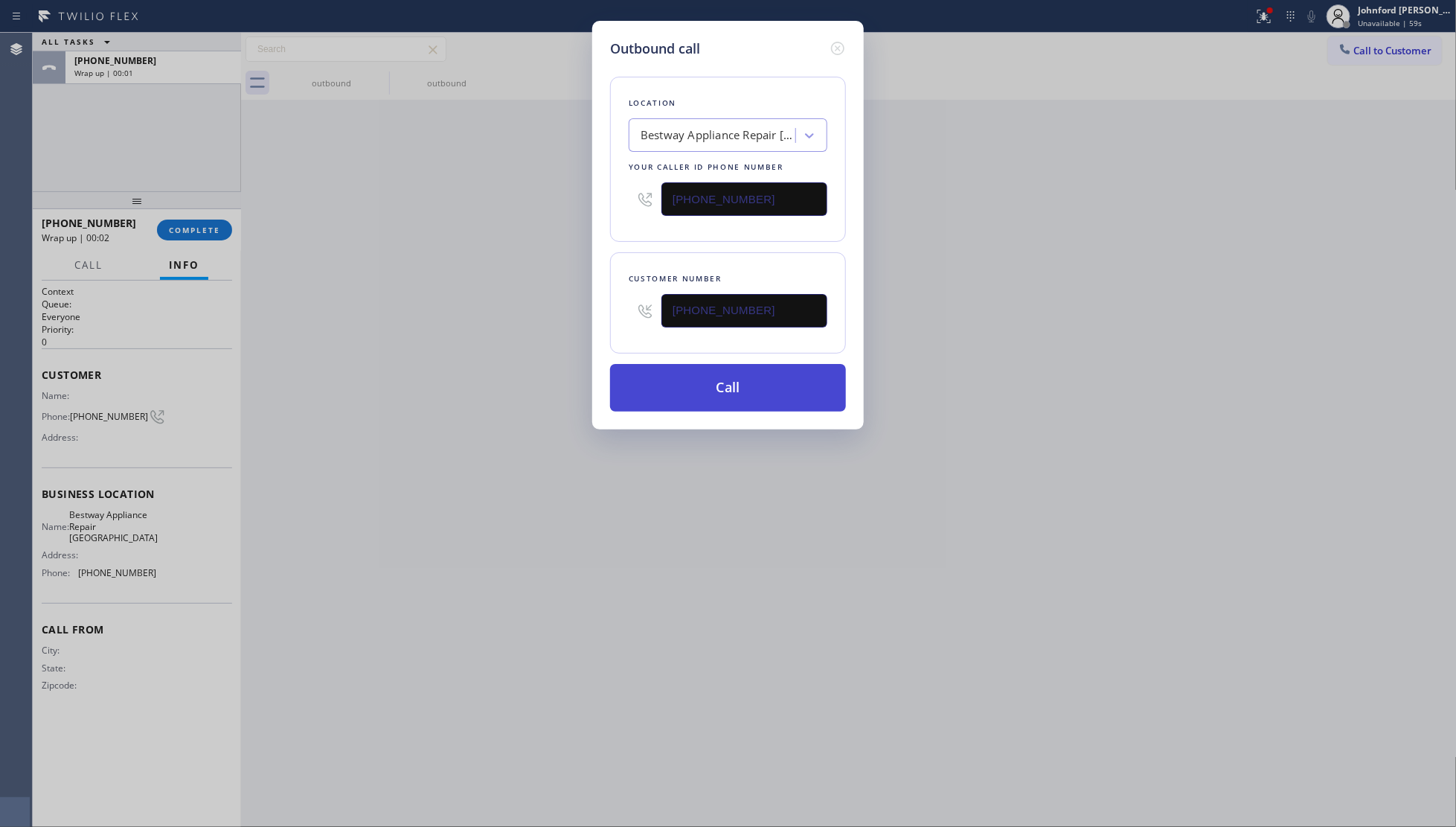
click at [704, 391] on button "Call" at bounding box center [728, 388] width 236 height 47
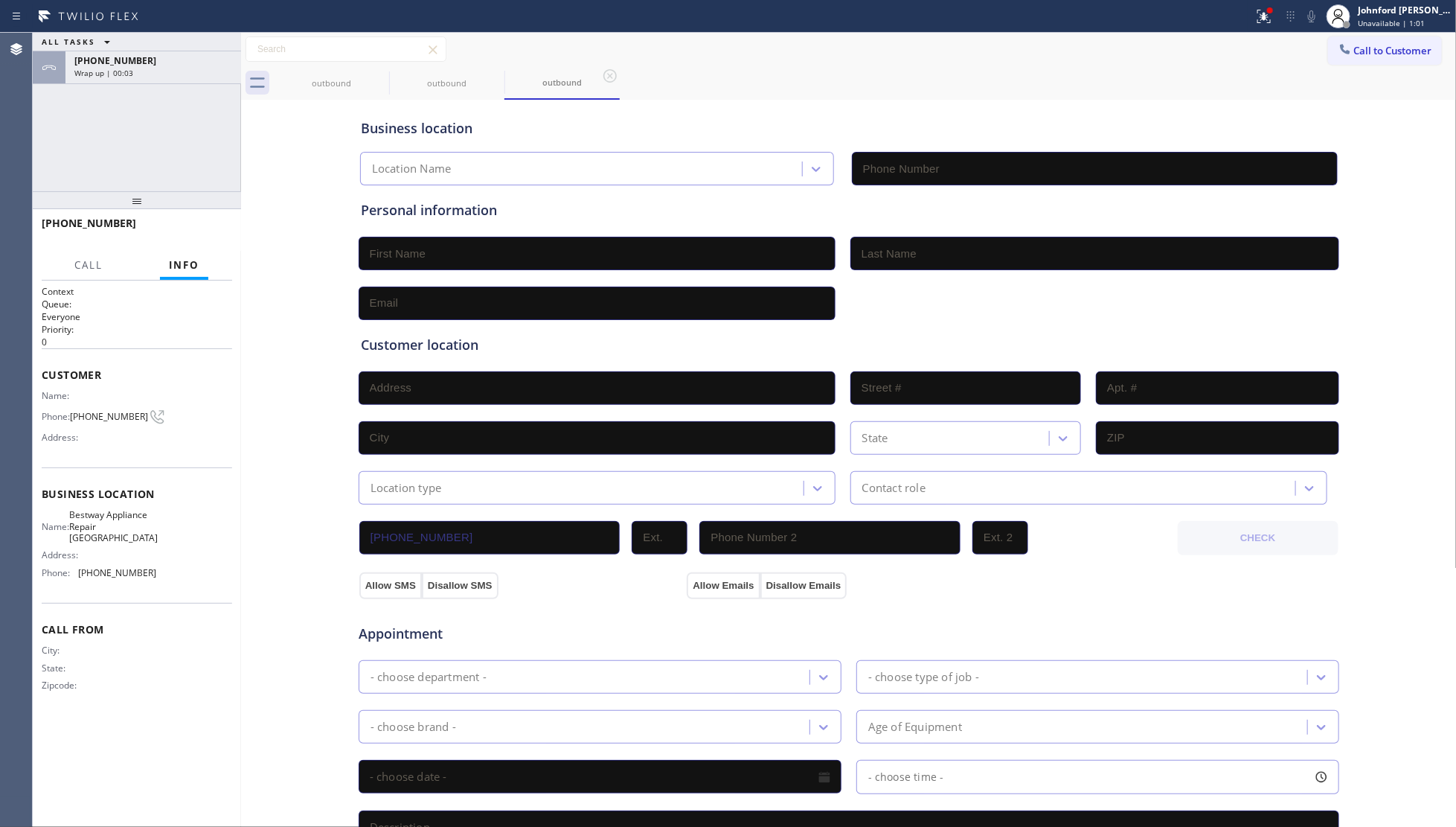
type input "[PHONE_NUMBER]"
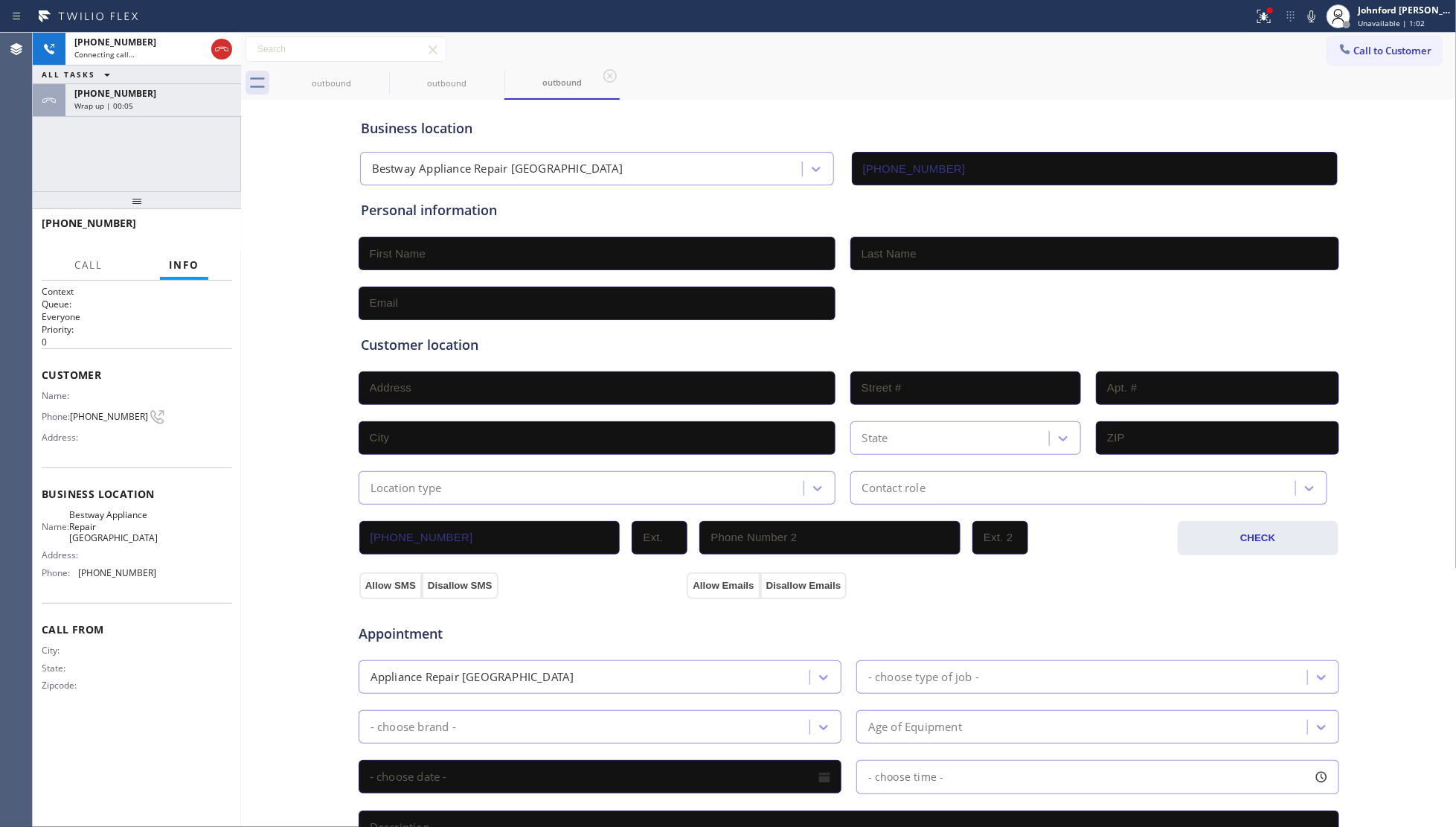
click at [153, 110] on div "[PHONE_NUMBER] Wrap up | 00:05" at bounding box center [150, 100] width 170 height 32
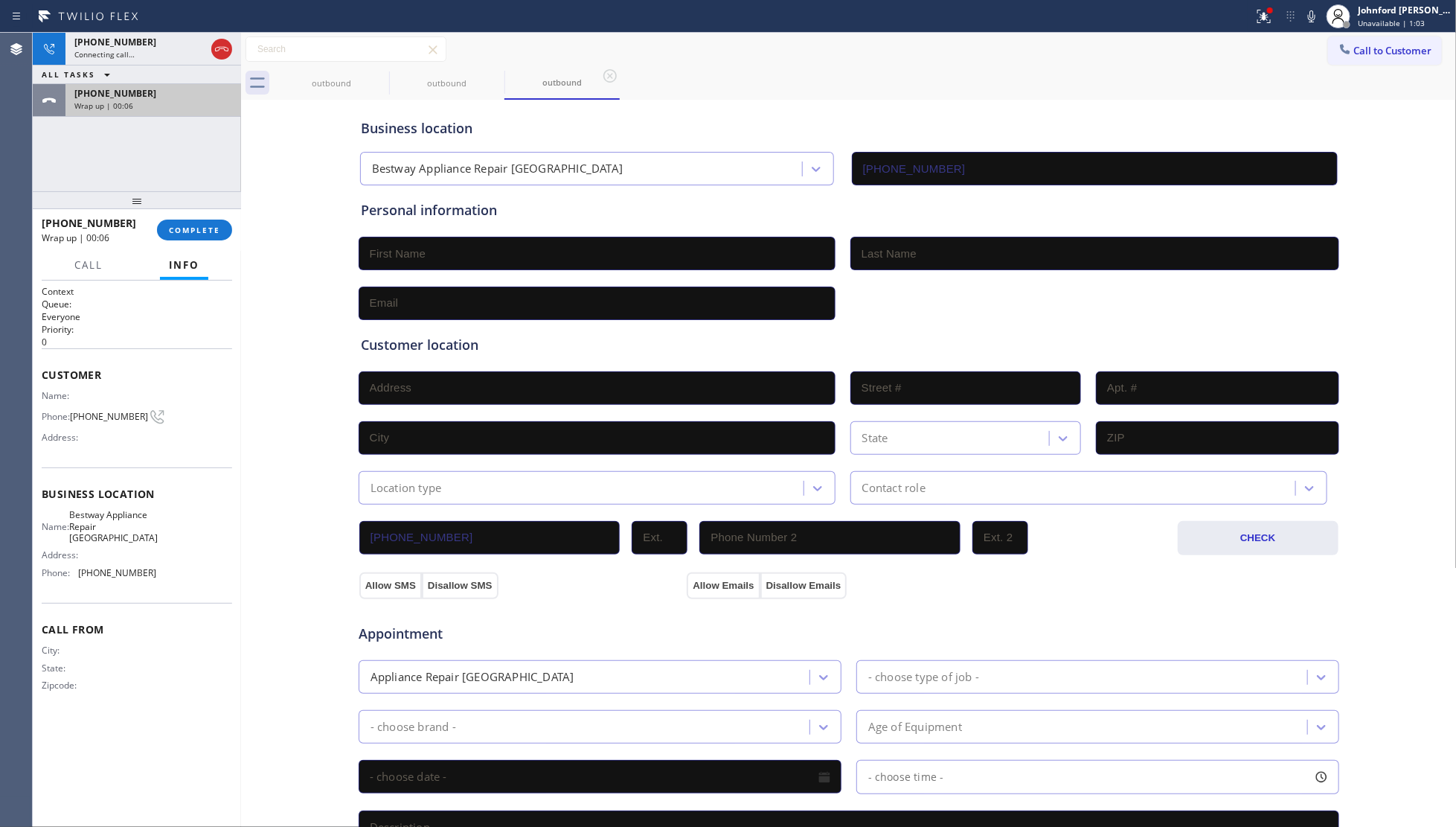
click at [166, 93] on div "[PHONE_NUMBER]" at bounding box center [153, 94] width 158 height 13
click at [236, 251] on div "Call Info Call ended [PHONE_NUMBER] Wrap up | 00:06 Context Queue: Everyone Pri…" at bounding box center [136, 539] width 209 height 576
click at [209, 235] on span "COMPLETE" at bounding box center [194, 229] width 51 height 10
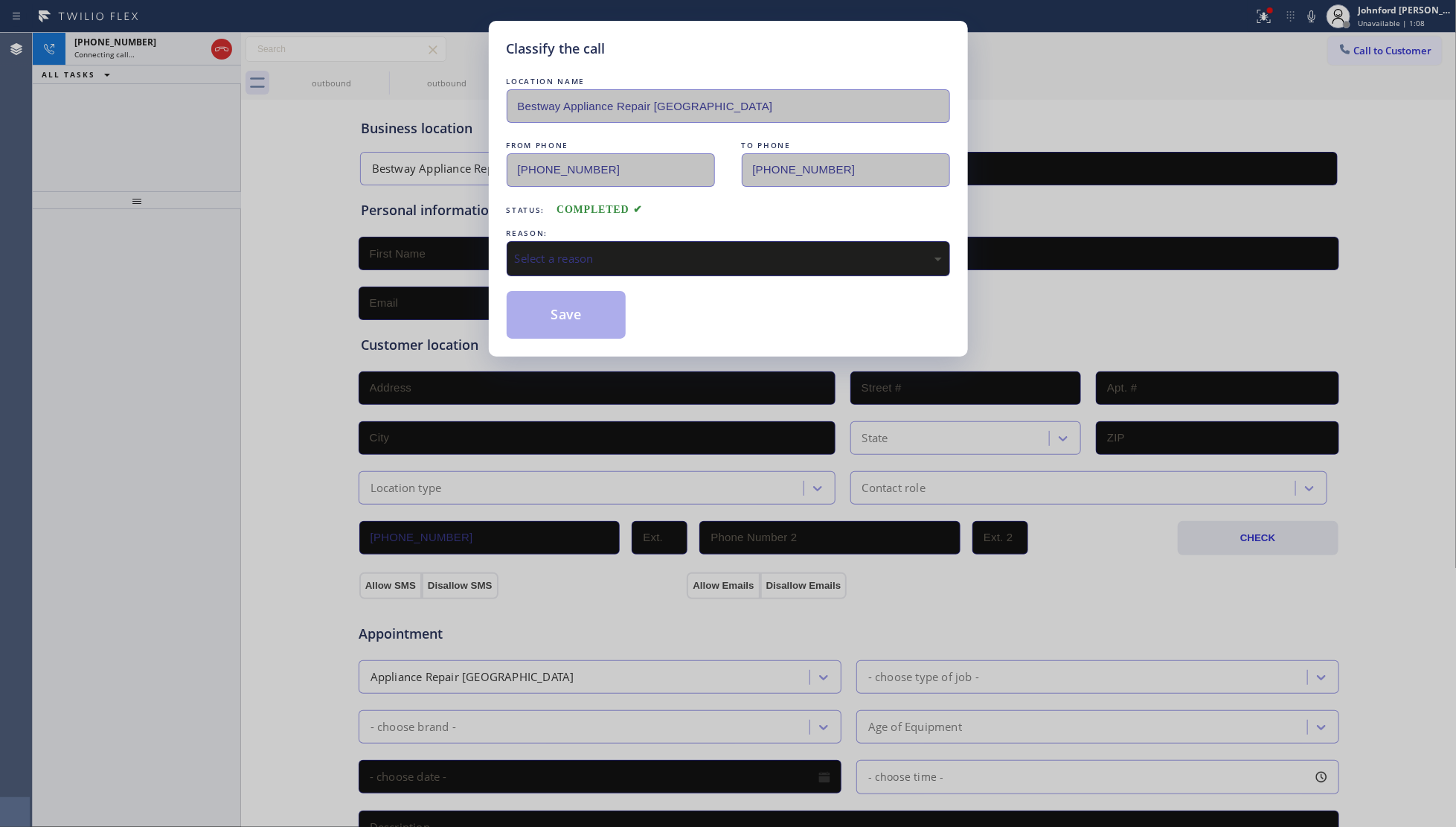
click at [661, 242] on div "Select a reason" at bounding box center [728, 259] width 444 height 35
click at [576, 294] on button "Save" at bounding box center [566, 314] width 120 height 47
click at [234, 160] on div "Classify the call LOCATION NAME Bestway Appliance Repair Queens FROM PHONE [PHO…" at bounding box center [728, 414] width 1456 height 827
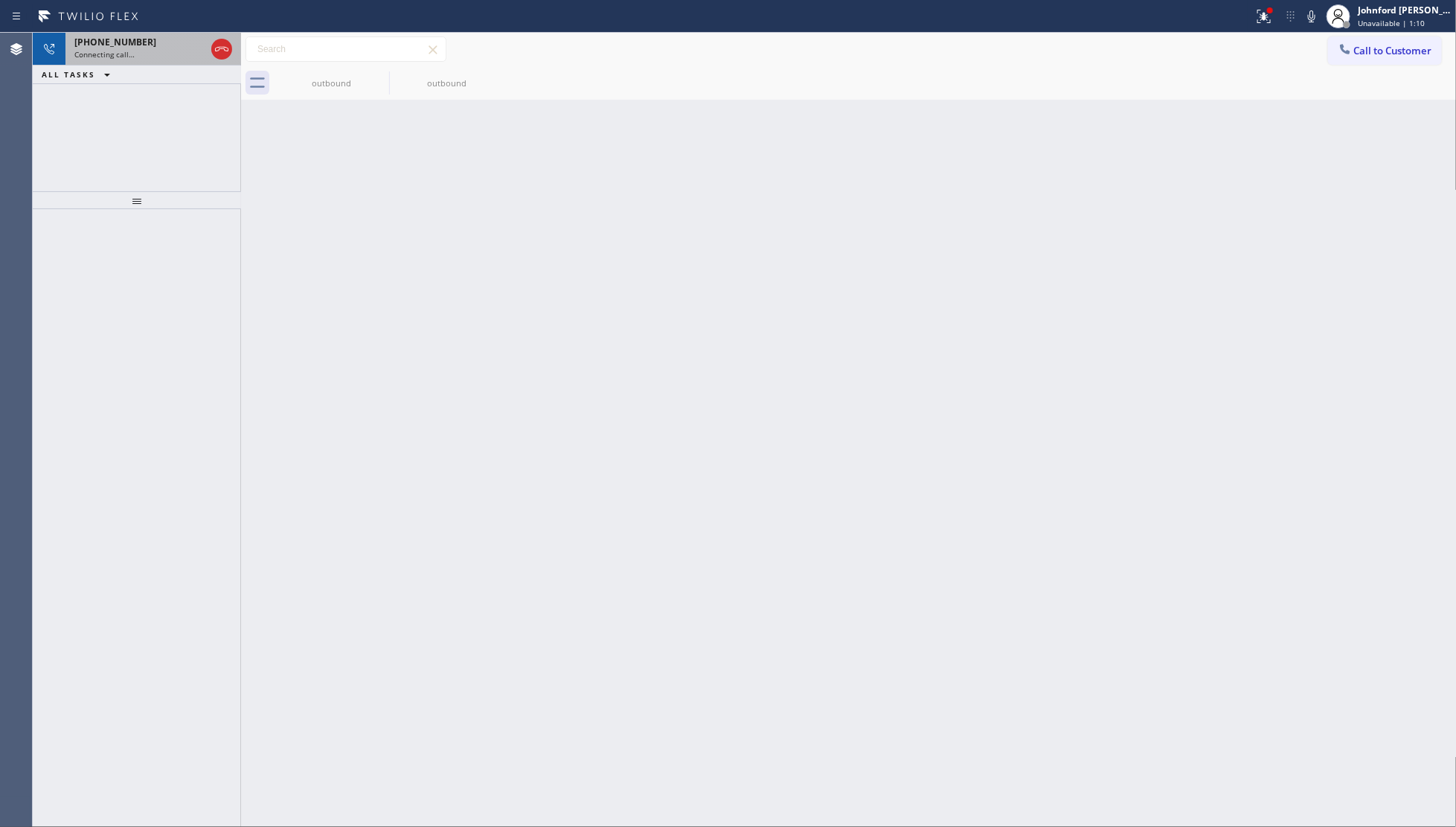
click at [168, 59] on div "[PHONE_NUMBER] Connecting call…" at bounding box center [137, 48] width 143 height 32
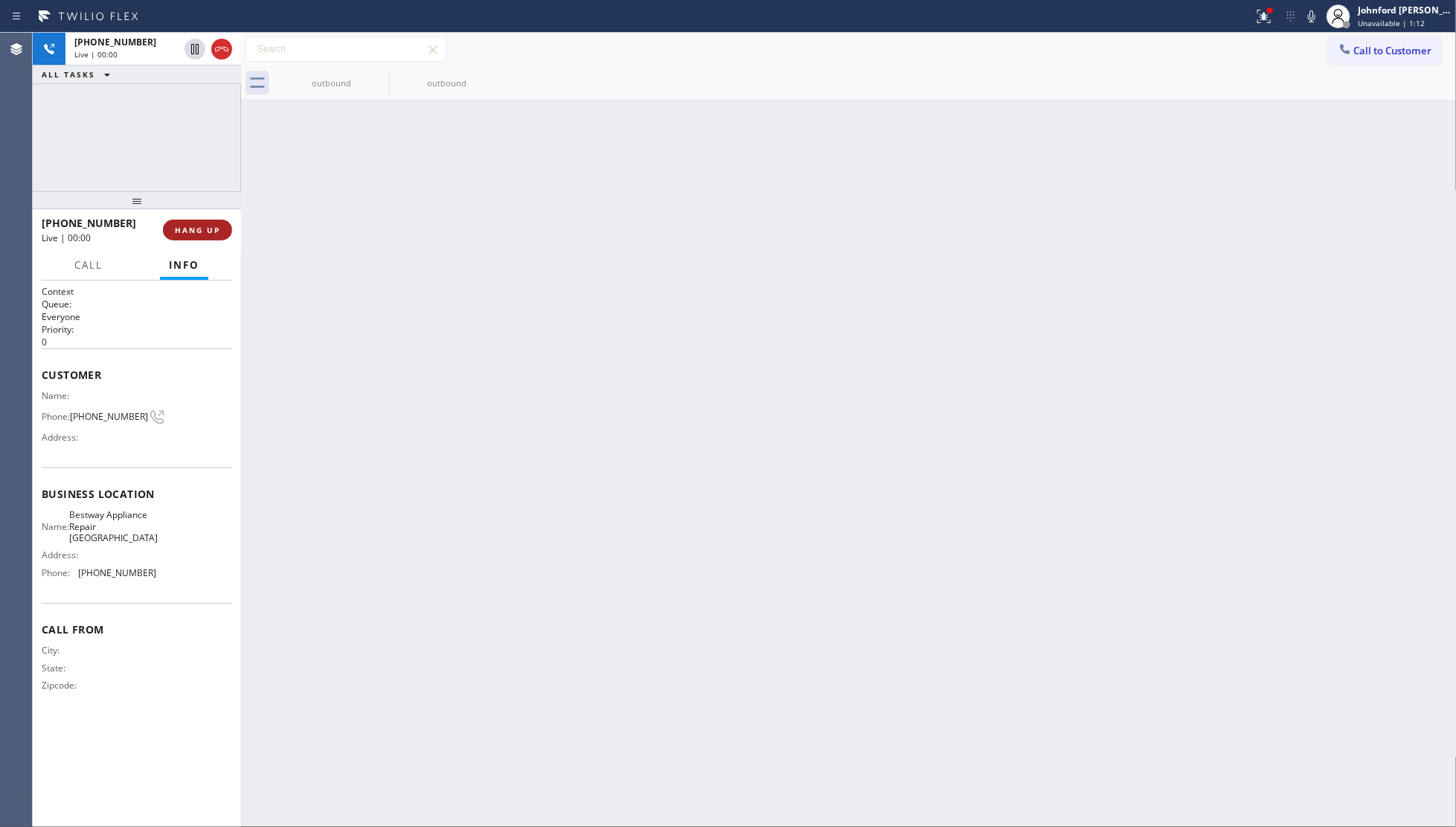
click at [191, 232] on span "HANG UP" at bounding box center [197, 229] width 45 height 10
click at [190, 231] on span "COMPLETE" at bounding box center [194, 229] width 51 height 10
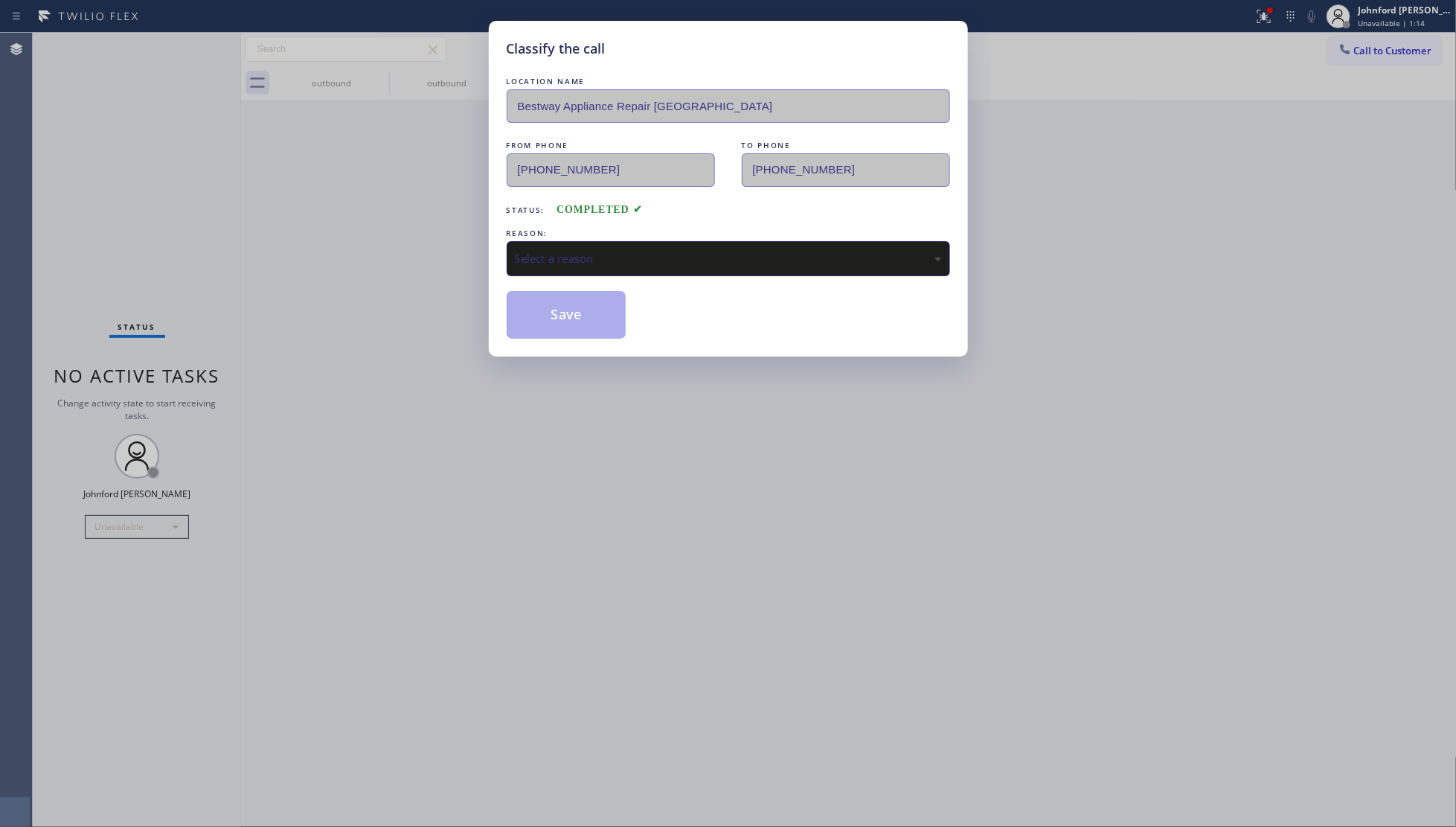
click at [603, 242] on div "Select a reason" at bounding box center [728, 259] width 444 height 35
click at [523, 312] on button "Save" at bounding box center [566, 314] width 120 height 47
